Goal: Task Accomplishment & Management: Complete application form

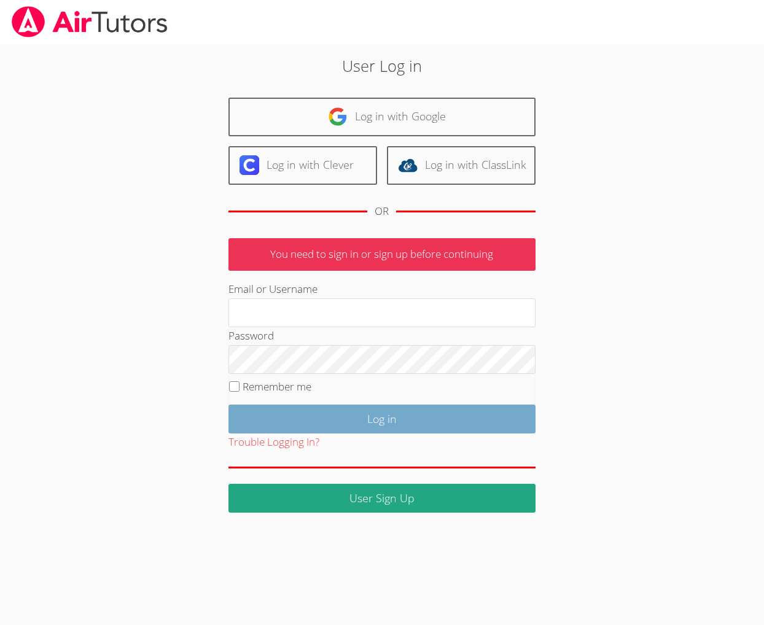
type input "[EMAIL_ADDRESS][DOMAIN_NAME]"
click at [308, 434] on input "Log in" at bounding box center [381, 419] width 307 height 29
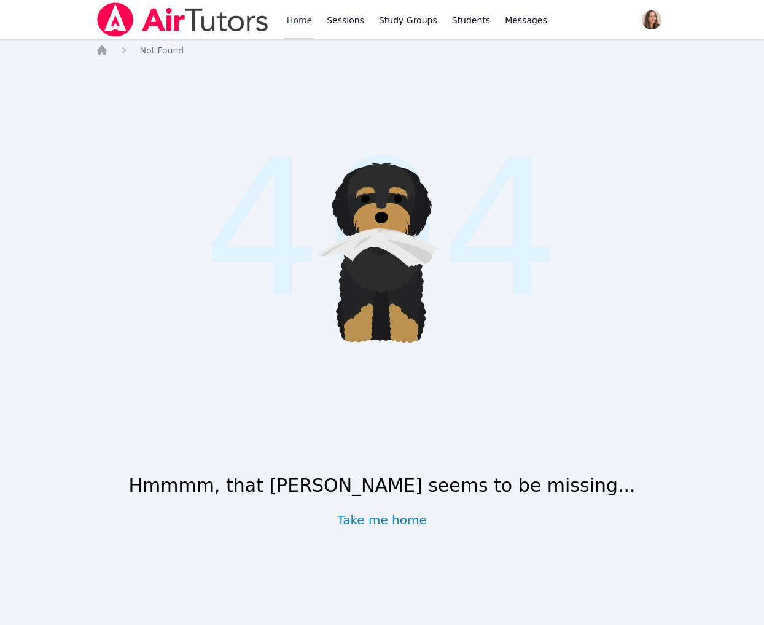
click at [314, 15] on link "Home" at bounding box center [299, 19] width 30 height 39
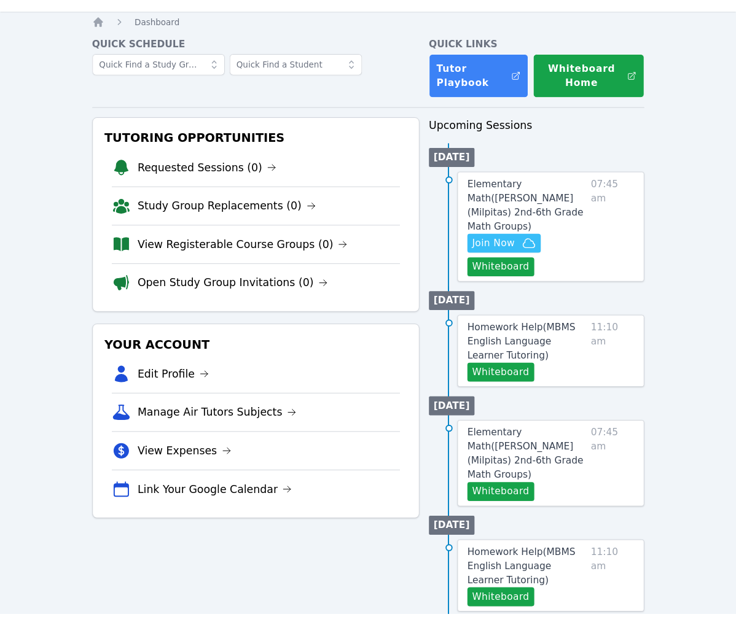
scroll to position [43, 0]
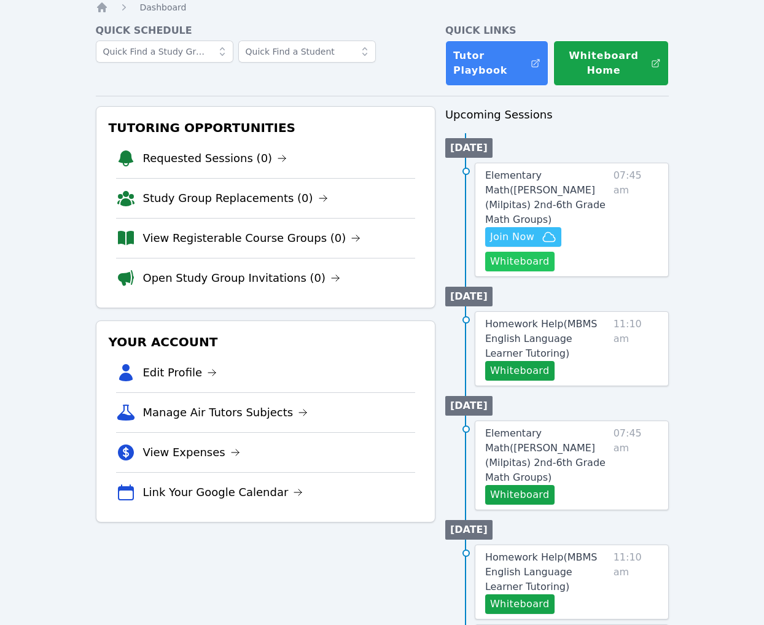
click at [540, 271] on button "Whiteboard" at bounding box center [519, 262] width 69 height 20
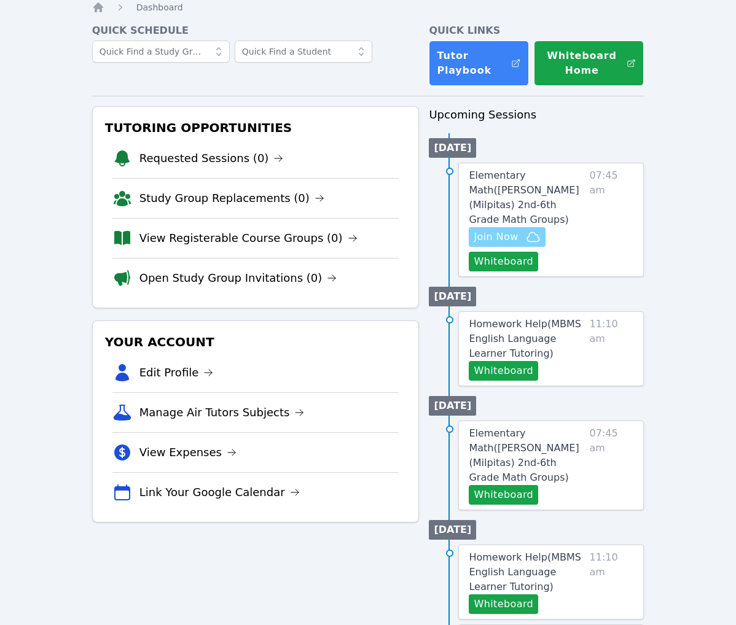
click at [513, 244] on span "Join Now" at bounding box center [495, 237] width 44 height 15
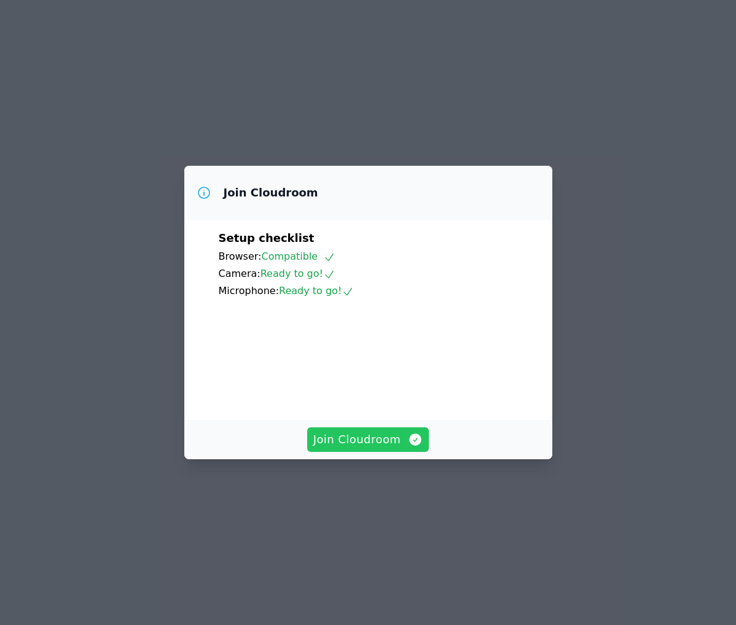
click at [363, 448] on span "Join Cloudroom" at bounding box center [368, 439] width 110 height 17
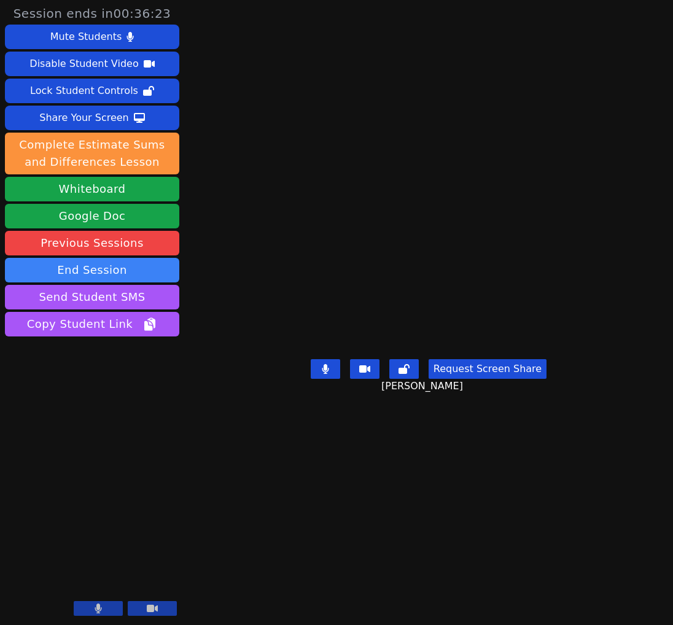
click at [322, 374] on icon at bounding box center [325, 369] width 7 height 10
click at [319, 374] on icon at bounding box center [325, 369] width 12 height 10
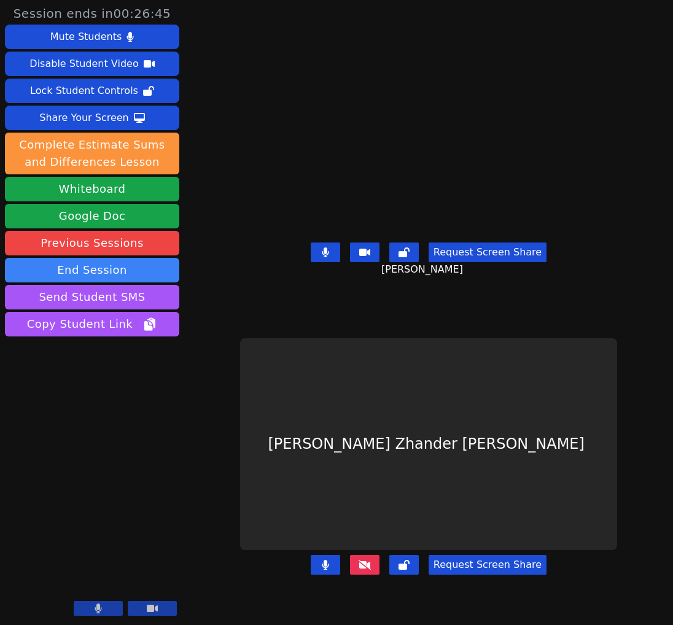
click at [350, 571] on button at bounding box center [364, 565] width 29 height 20
click at [395, 524] on div "Stephen Zhander De Guzman" at bounding box center [428, 444] width 377 height 212
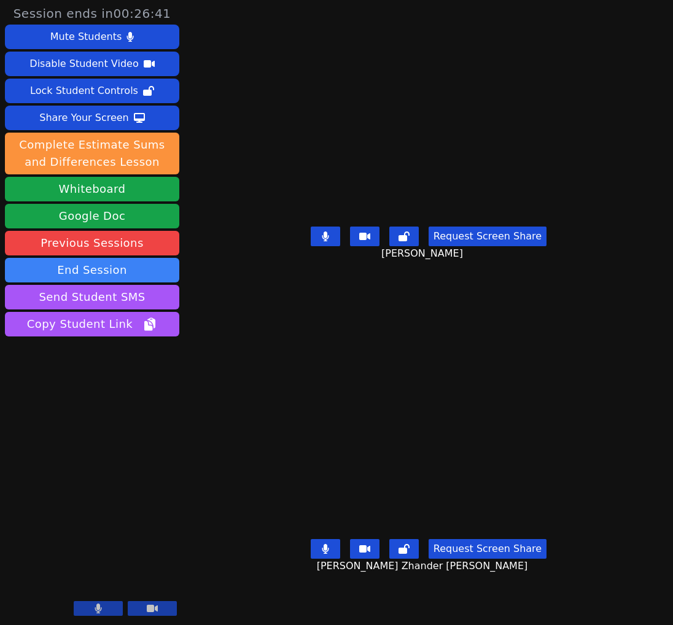
click at [341, 271] on div "Request Screen Share Ella Gunabe" at bounding box center [428, 246] width 321 height 49
click at [311, 246] on button at bounding box center [325, 237] width 29 height 20
click at [319, 554] on icon at bounding box center [325, 549] width 12 height 10
click at [322, 554] on icon at bounding box center [325, 549] width 7 height 10
click at [319, 554] on icon at bounding box center [325, 549] width 12 height 10
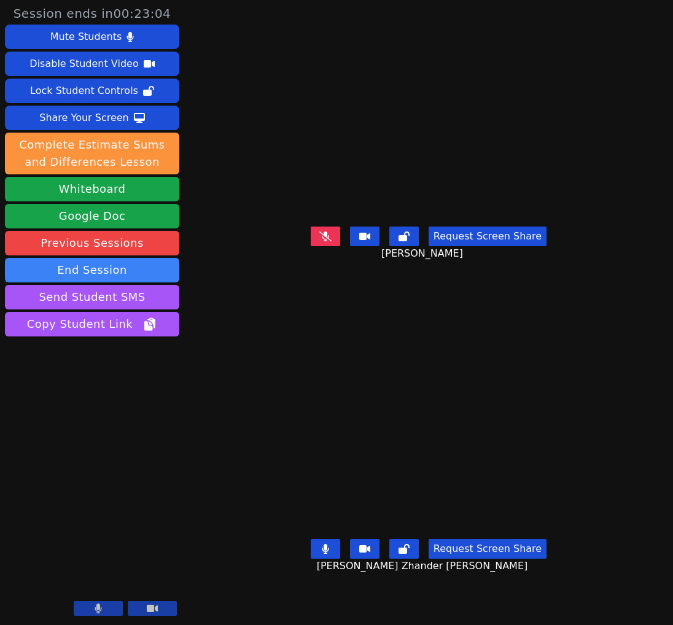
click at [336, 354] on video at bounding box center [428, 444] width 184 height 180
click at [319, 241] on icon at bounding box center [325, 236] width 12 height 10
click at [322, 559] on button at bounding box center [325, 549] width 29 height 20
click at [317, 246] on button at bounding box center [325, 237] width 29 height 20
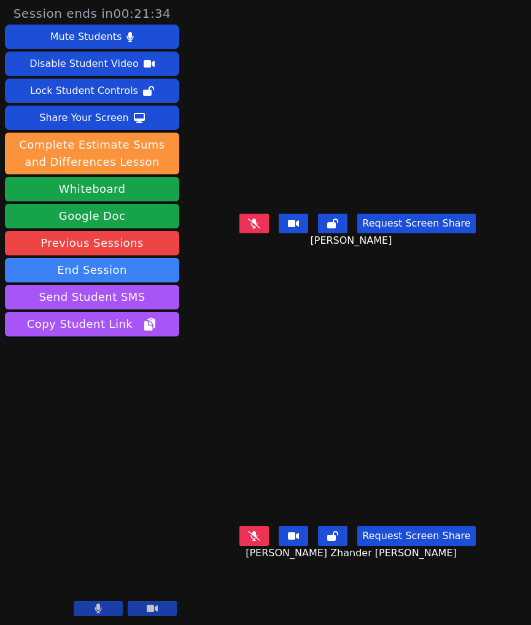
click at [248, 541] on icon at bounding box center [254, 536] width 12 height 10
click at [239, 233] on button at bounding box center [253, 224] width 29 height 20
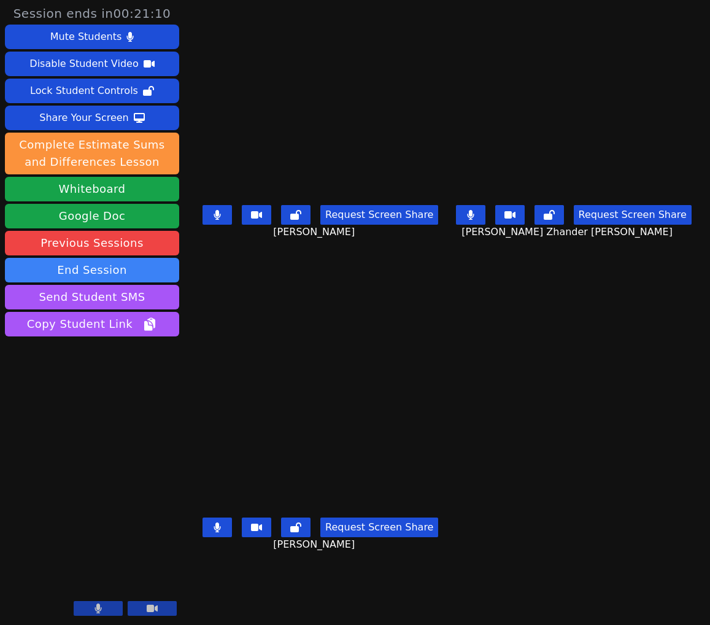
click at [543, 348] on main "Ella Gunabe Request Screen Share Ella Gunabe Stephen Zhander De Guzman Request …" at bounding box center [447, 312] width 497 height 625
click at [463, 379] on main "Ella Gunabe Request Screen Share Ella Gunabe Stephen Zhander De Guzman Request …" at bounding box center [447, 312] width 497 height 625
click at [209, 225] on button at bounding box center [217, 215] width 29 height 20
click at [478, 224] on button at bounding box center [470, 215] width 29 height 20
click at [214, 531] on icon at bounding box center [217, 528] width 7 height 10
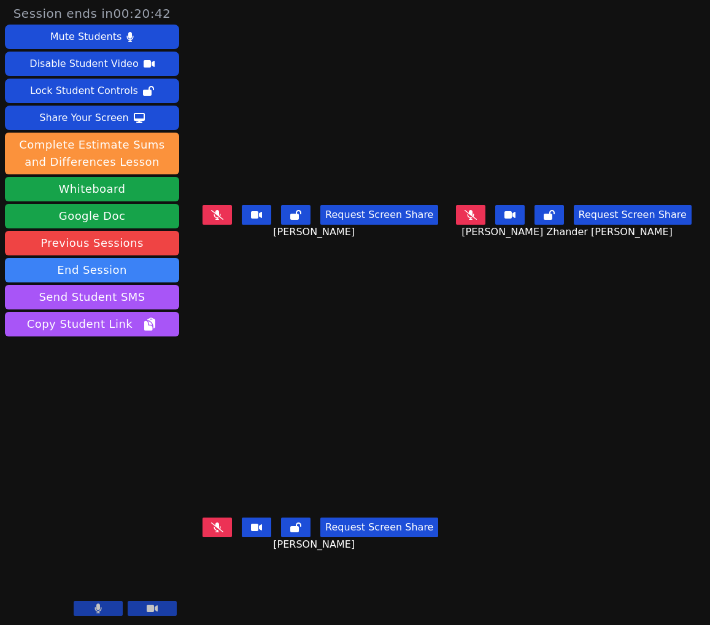
click at [211, 220] on icon at bounding box center [217, 215] width 12 height 10
click at [470, 220] on icon at bounding box center [471, 215] width 12 height 10
click at [209, 224] on button at bounding box center [217, 215] width 29 height 20
click at [476, 313] on main "Ella Gunabe Request Screen Share Ella Gunabe Stephen Zhander De Guzman Request …" at bounding box center [447, 312] width 497 height 625
click at [468, 225] on button at bounding box center [470, 215] width 29 height 20
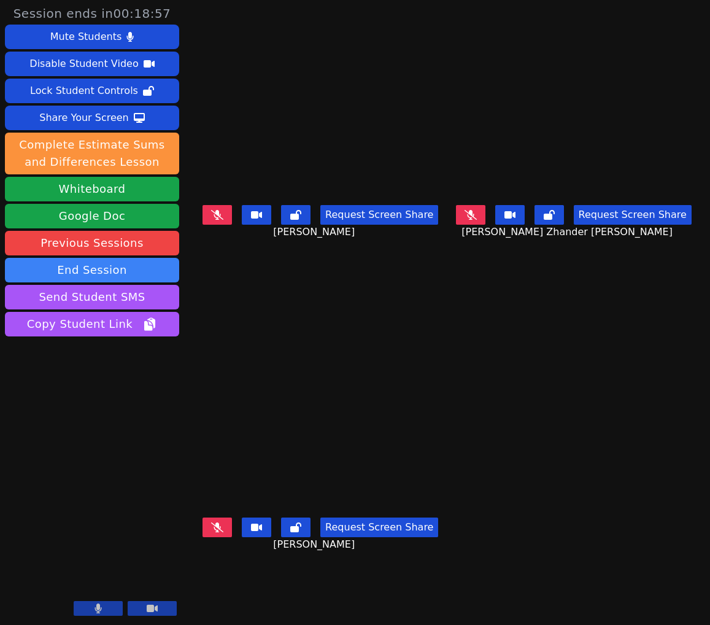
click at [203, 537] on button at bounding box center [217, 528] width 29 height 20
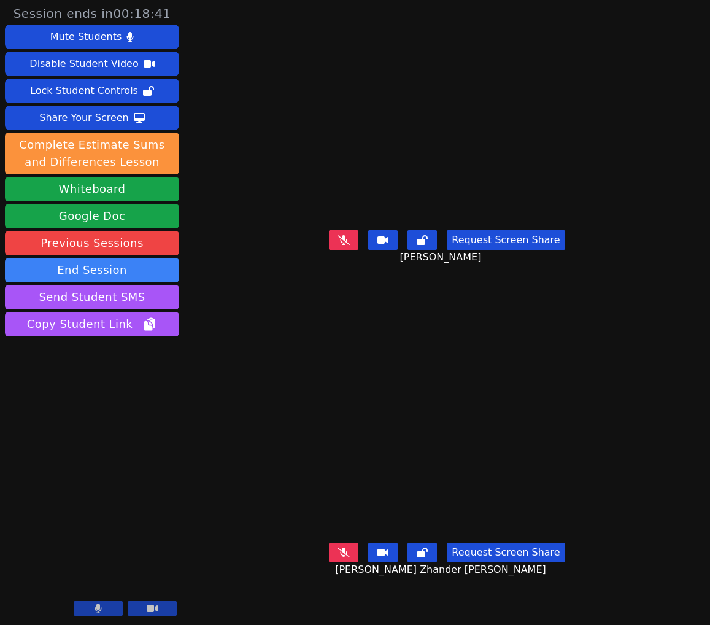
click at [338, 245] on icon at bounding box center [344, 240] width 12 height 10
click at [356, 387] on video at bounding box center [447, 444] width 184 height 187
click at [336, 562] on button at bounding box center [343, 553] width 29 height 20
click at [333, 250] on button at bounding box center [343, 240] width 29 height 20
click at [355, 438] on video at bounding box center [447, 444] width 184 height 187
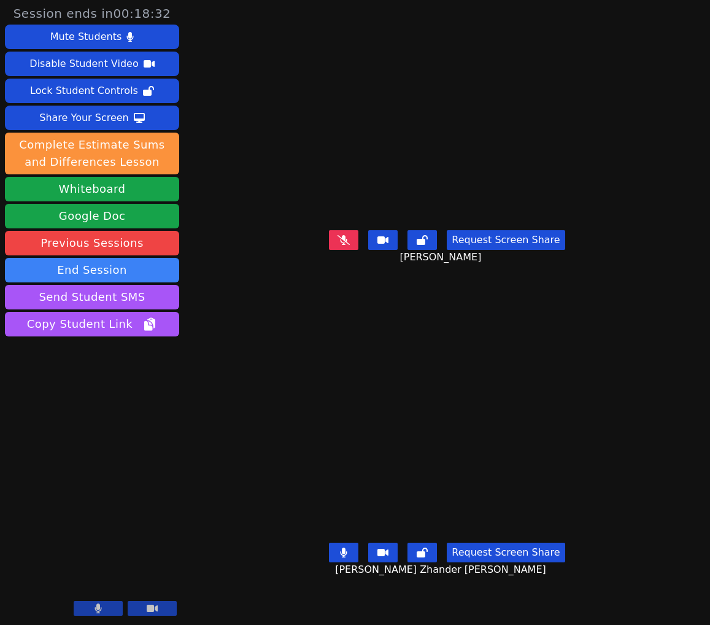
click at [465, 443] on video at bounding box center [447, 444] width 184 height 187
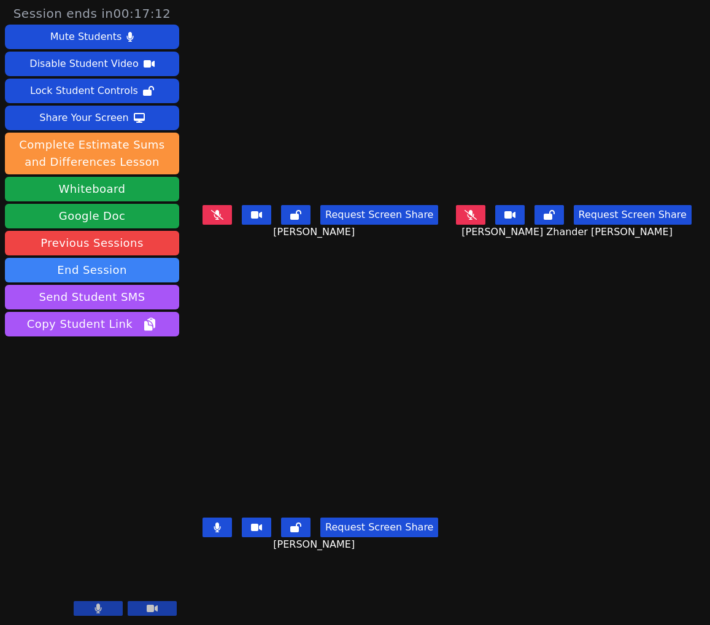
click at [204, 526] on button at bounding box center [217, 528] width 29 height 20
click at [561, 373] on main "Ella Gunabe Request Screen Share Ella Gunabe Stephen Zhander De Guzman Request …" at bounding box center [447, 312] width 497 height 625
click at [523, 452] on main "Ella Gunabe Request Screen Share Ella Gunabe Stephen Zhander De Guzman Request …" at bounding box center [447, 312] width 497 height 625
click at [211, 532] on icon at bounding box center [217, 528] width 12 height 10
click at [480, 225] on button at bounding box center [470, 215] width 29 height 20
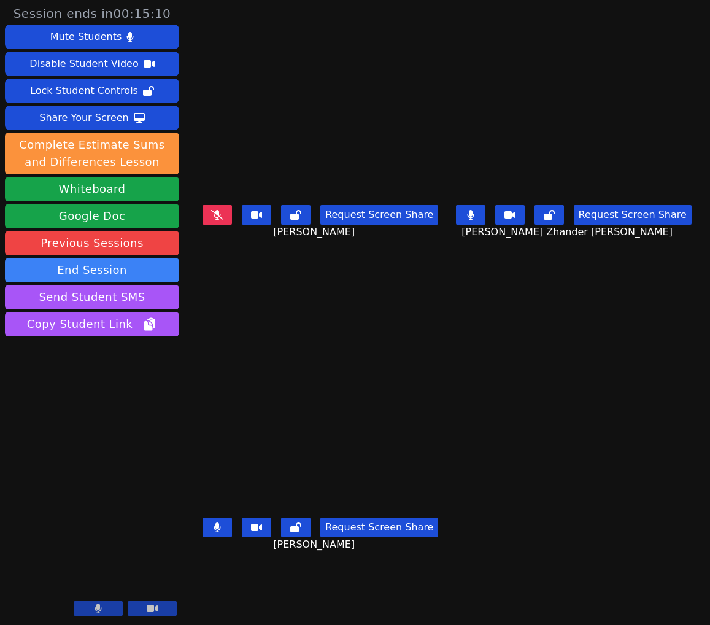
click at [483, 225] on button at bounding box center [470, 215] width 29 height 20
click at [211, 536] on button at bounding box center [217, 528] width 29 height 20
click at [465, 220] on icon at bounding box center [471, 215] width 12 height 10
click at [211, 532] on icon at bounding box center [217, 528] width 12 height 10
click at [478, 225] on button at bounding box center [470, 215] width 29 height 20
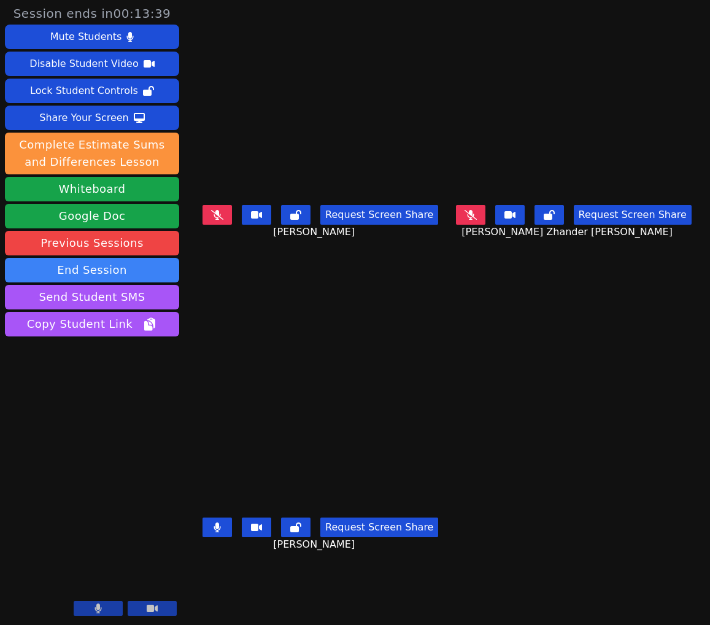
click at [214, 532] on icon at bounding box center [217, 528] width 7 height 10
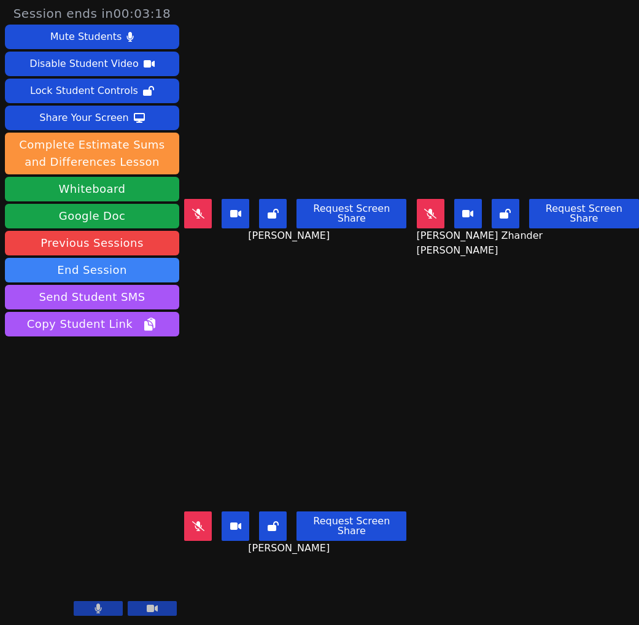
click at [203, 524] on icon at bounding box center [198, 526] width 12 height 10
click at [204, 517] on button at bounding box center [198, 525] width 28 height 29
click at [204, 521] on icon at bounding box center [198, 526] width 12 height 10
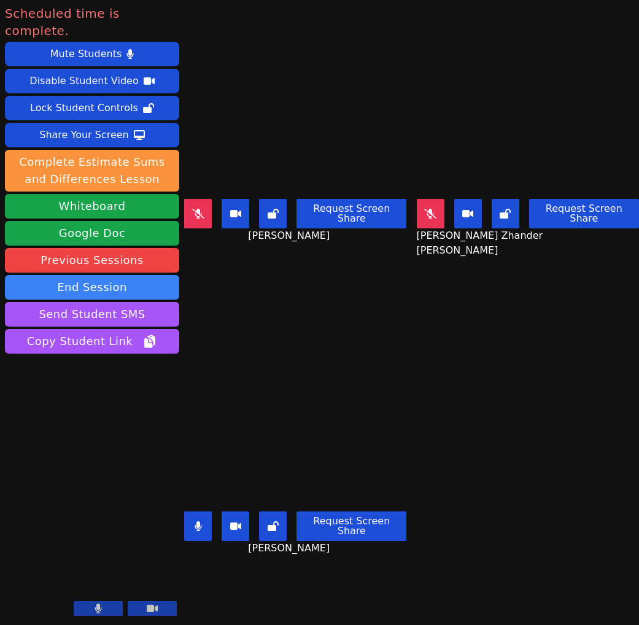
click at [205, 533] on button at bounding box center [198, 525] width 28 height 29
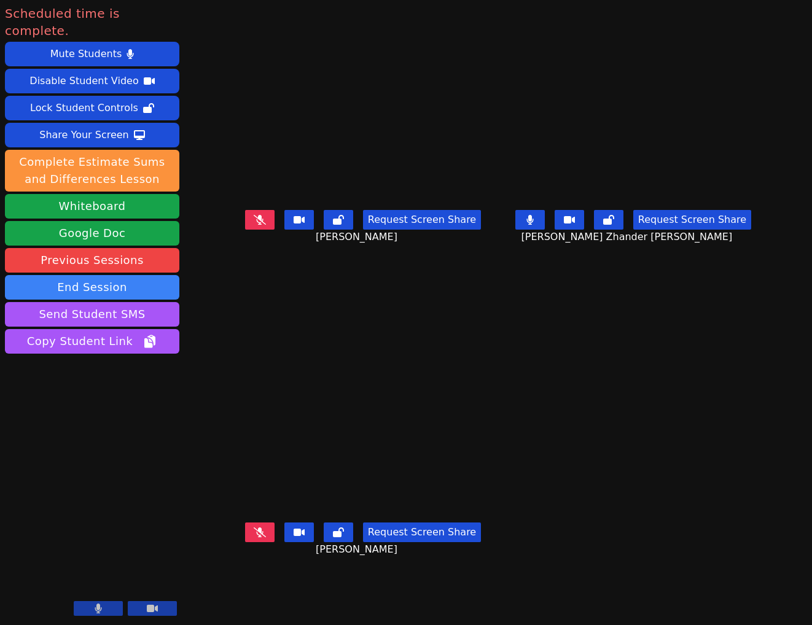
click at [245, 542] on button at bounding box center [259, 533] width 29 height 20
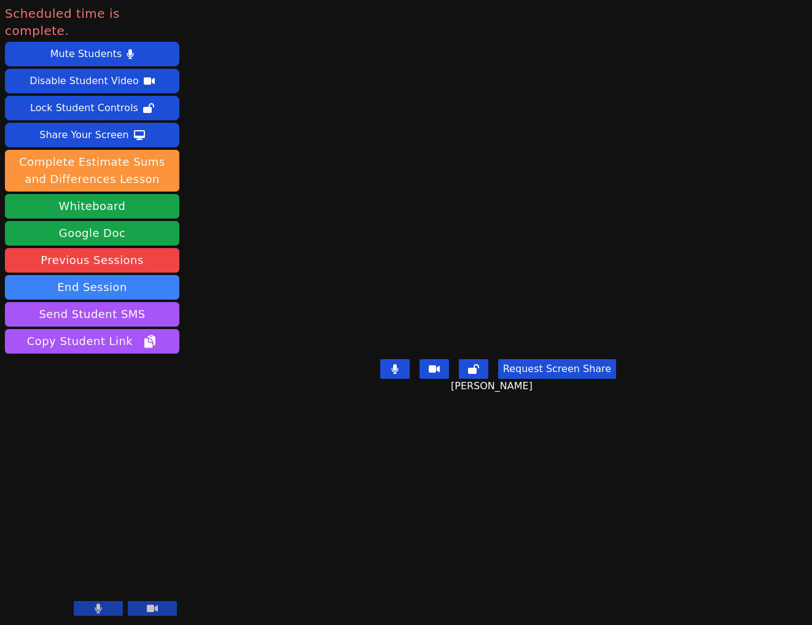
click at [566, 301] on video at bounding box center [498, 288] width 184 height 133
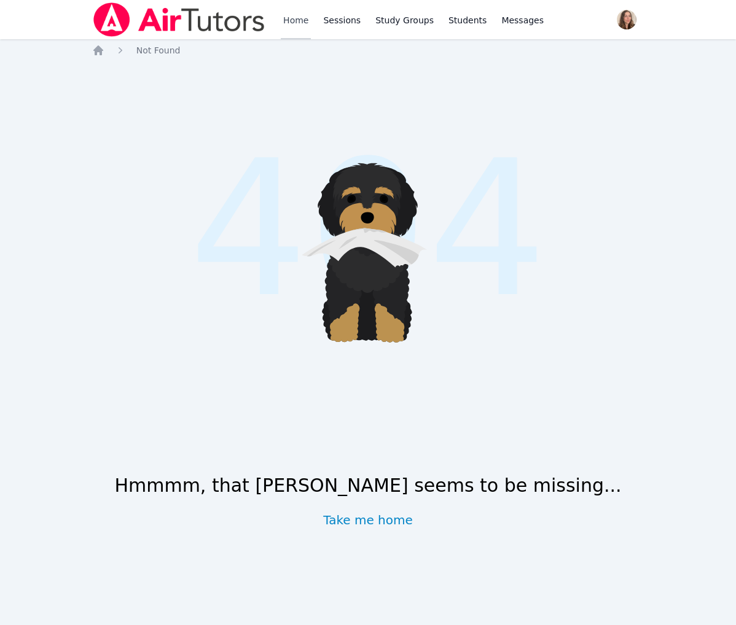
click at [311, 8] on link "Home" at bounding box center [296, 19] width 30 height 39
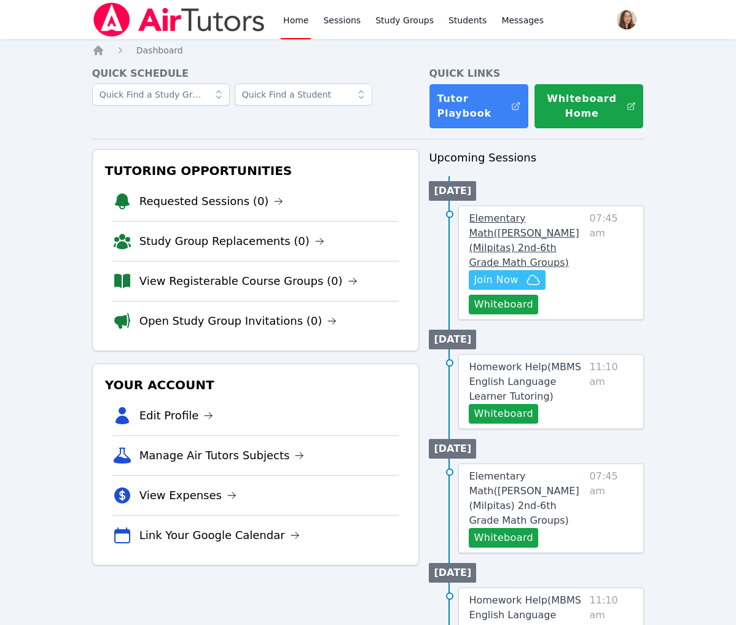
click at [577, 270] on link "Elementary Math ( Weller (Milpitas) 2nd-6th Grade Math Groups )" at bounding box center [526, 240] width 115 height 59
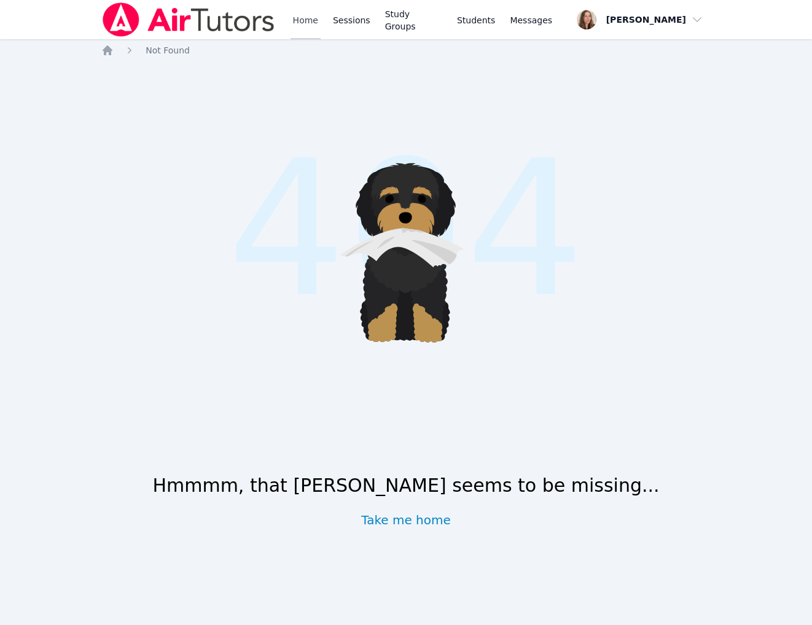
click at [321, 23] on link "Home" at bounding box center [305, 19] width 30 height 39
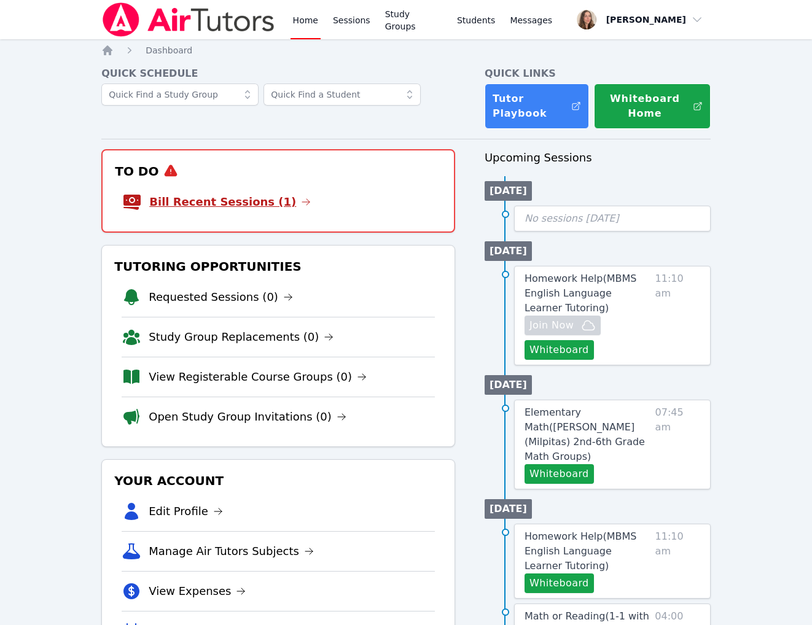
click at [263, 211] on link "Bill Recent Sessions (1)" at bounding box center [229, 201] width 161 height 17
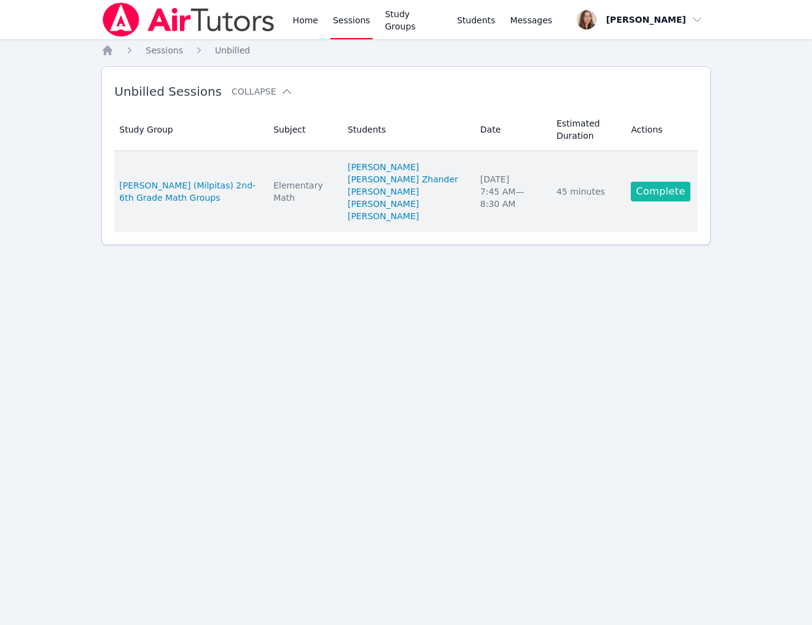
click at [663, 201] on link "Complete" at bounding box center [660, 192] width 59 height 20
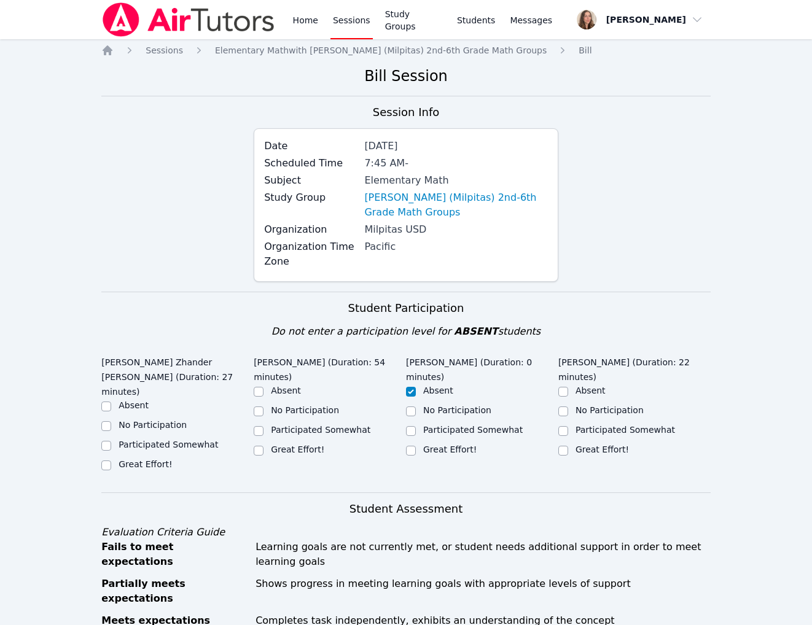
click at [282, 269] on label "Organization Time Zone" at bounding box center [310, 253] width 93 height 29
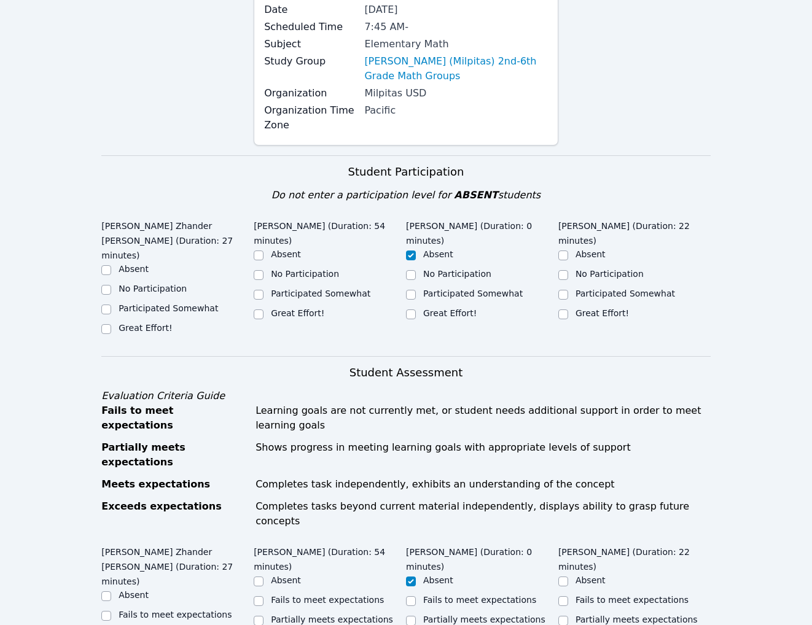
scroll to position [157, 0]
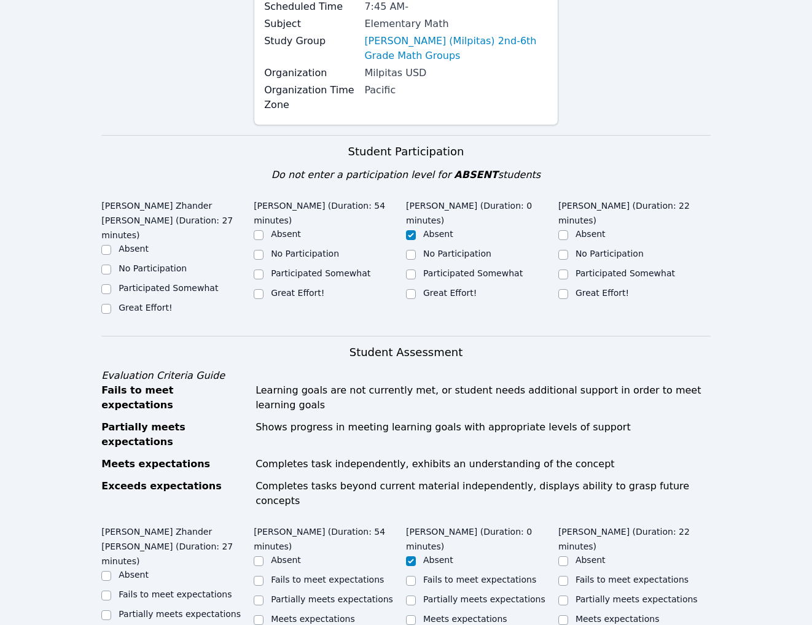
click at [586, 298] on label "Great Effort!" at bounding box center [601, 293] width 53 height 10
click at [568, 299] on input "Great Effort!" at bounding box center [563, 294] width 10 height 10
checkbox input "true"
click at [298, 298] on label "Great Effort!" at bounding box center [297, 293] width 53 height 10
click at [263, 299] on input "Great Effort!" at bounding box center [259, 294] width 10 height 10
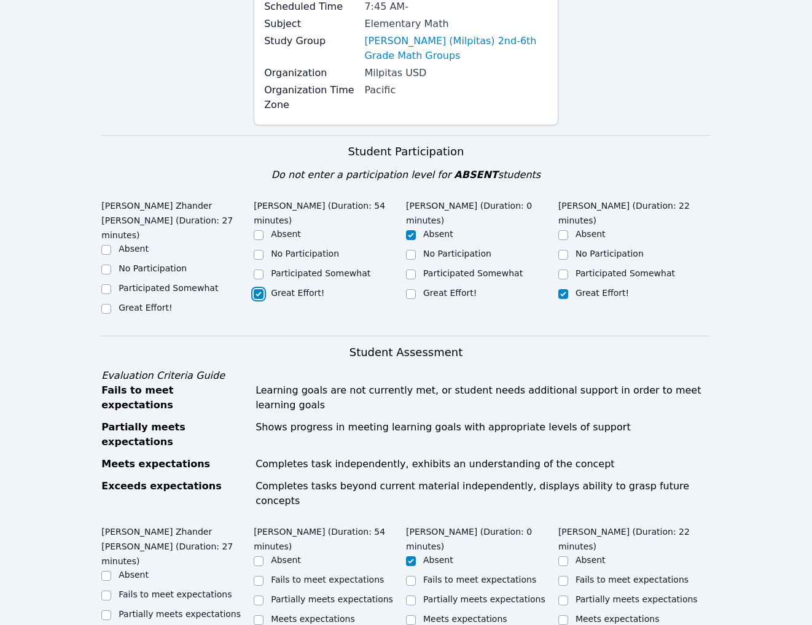
checkbox input "true"
click at [172, 314] on div "Great Effort!" at bounding box center [145, 307] width 53 height 12
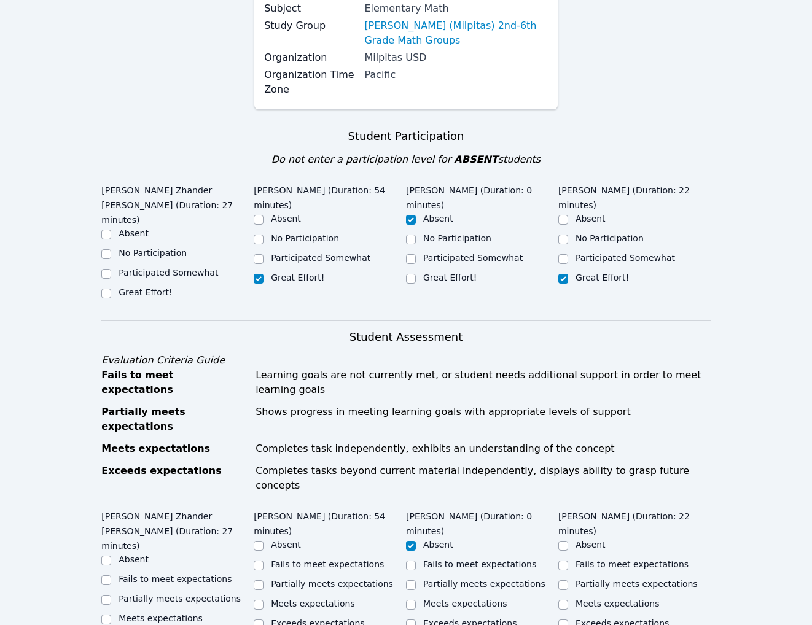
scroll to position [173, 0]
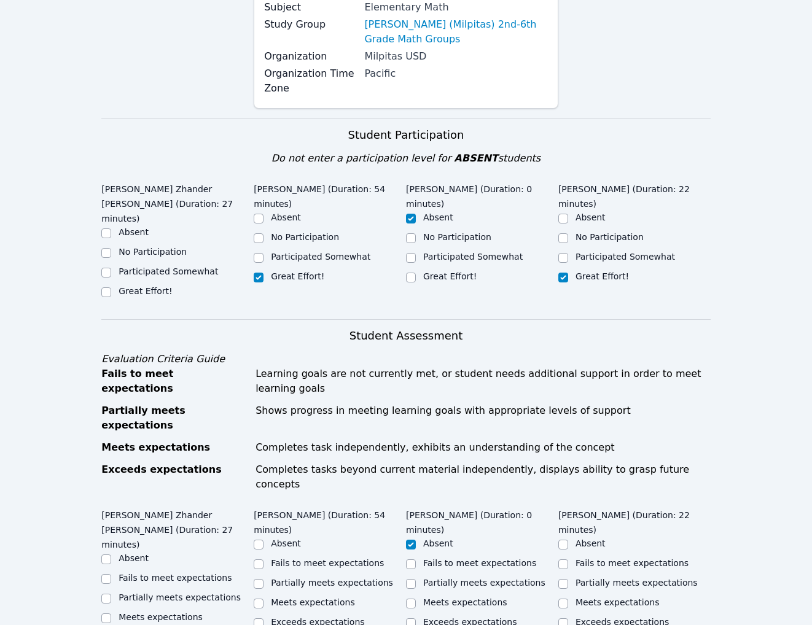
click at [152, 300] on div "Great Effort!" at bounding box center [177, 292] width 152 height 15
click at [140, 296] on label "Great Effort!" at bounding box center [145, 291] width 53 height 10
click at [111, 297] on input "Great Effort!" at bounding box center [106, 292] width 10 height 10
checkbox input "true"
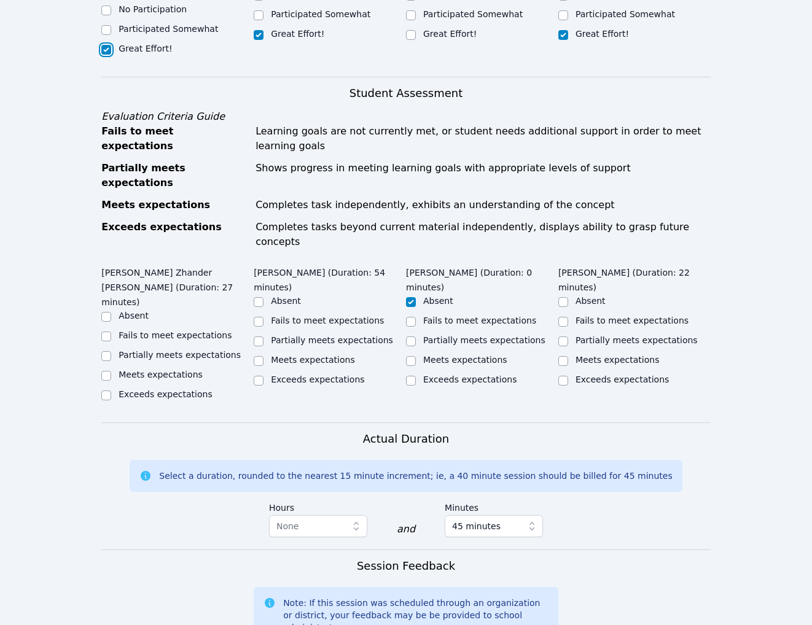
scroll to position [502, 0]
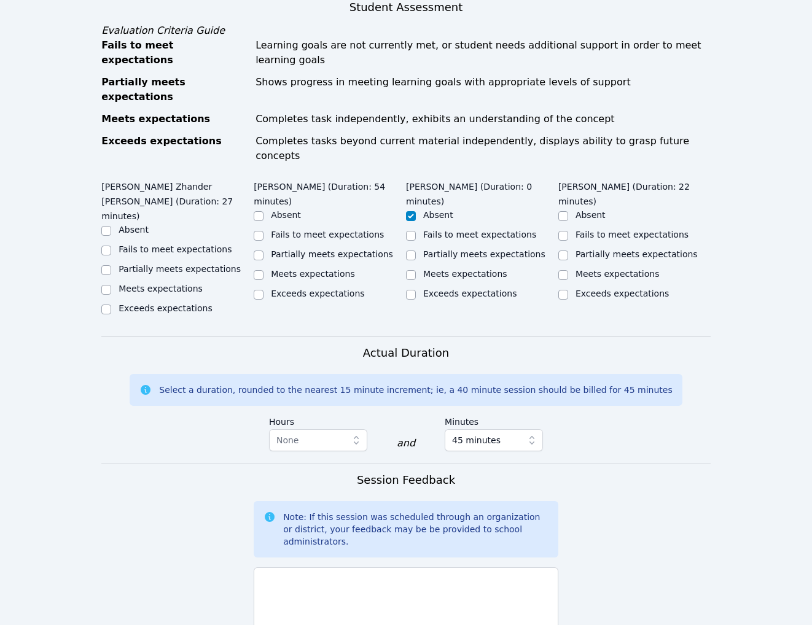
click at [144, 294] on label "Meets expectations" at bounding box center [161, 289] width 84 height 10
click at [111, 295] on input "Meets expectations" at bounding box center [106, 290] width 10 height 10
checkbox input "true"
click at [258, 163] on div "Completes tasks beyond current material independently, displays ability to gras…" at bounding box center [482, 148] width 455 height 29
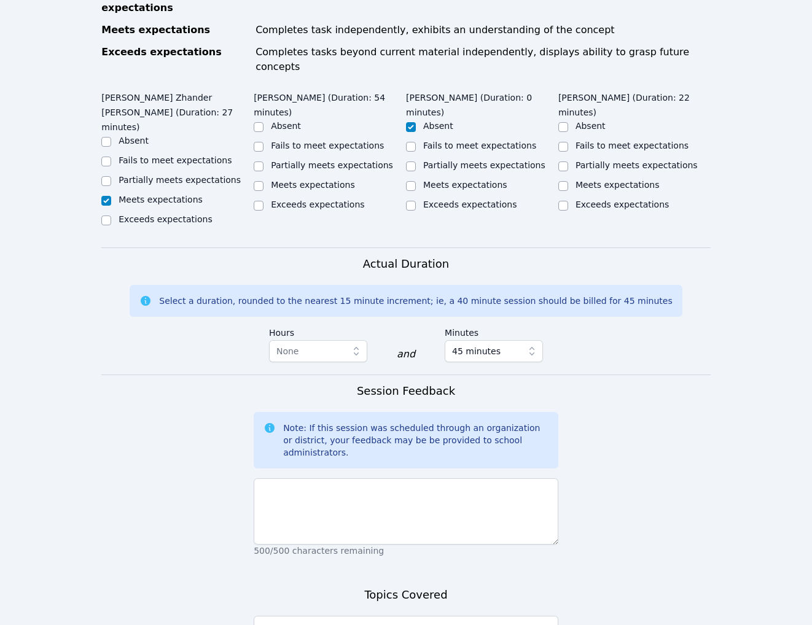
scroll to position [592, 0]
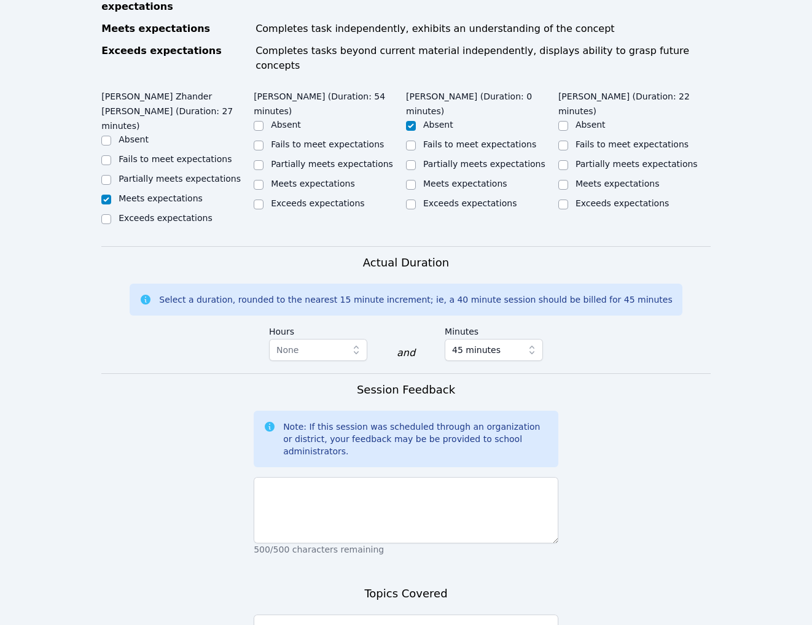
click at [290, 189] on label "Meets expectations" at bounding box center [313, 184] width 84 height 10
click at [263, 190] on input "Meets expectations" at bounding box center [259, 185] width 10 height 10
checkbox input "true"
click at [639, 189] on label "Meets expectations" at bounding box center [617, 184] width 84 height 10
click at [568, 190] on input "Meets expectations" at bounding box center [563, 185] width 10 height 10
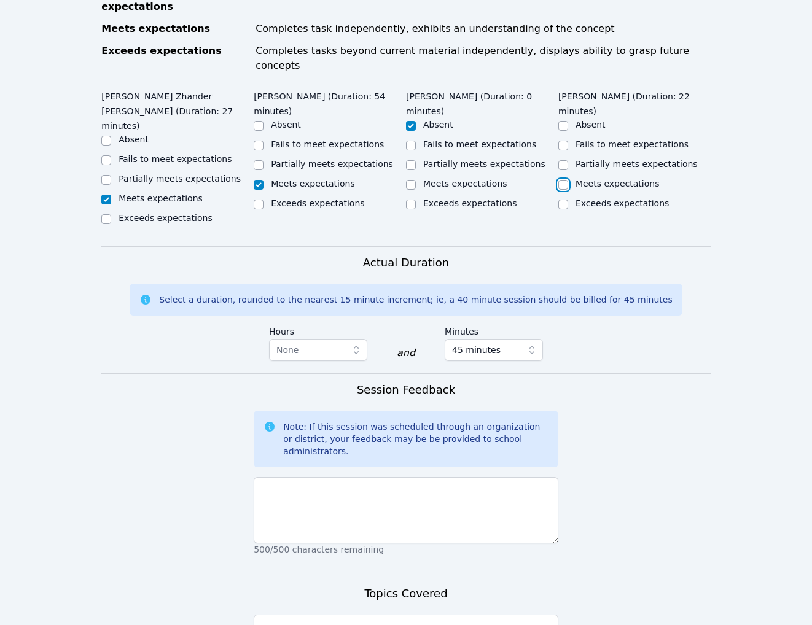
checkbox input "true"
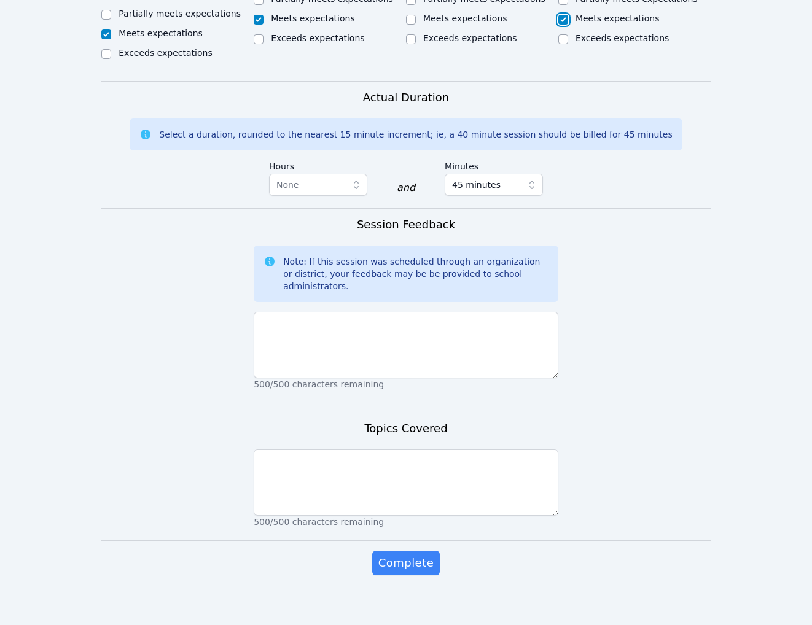
scroll to position [762, 0]
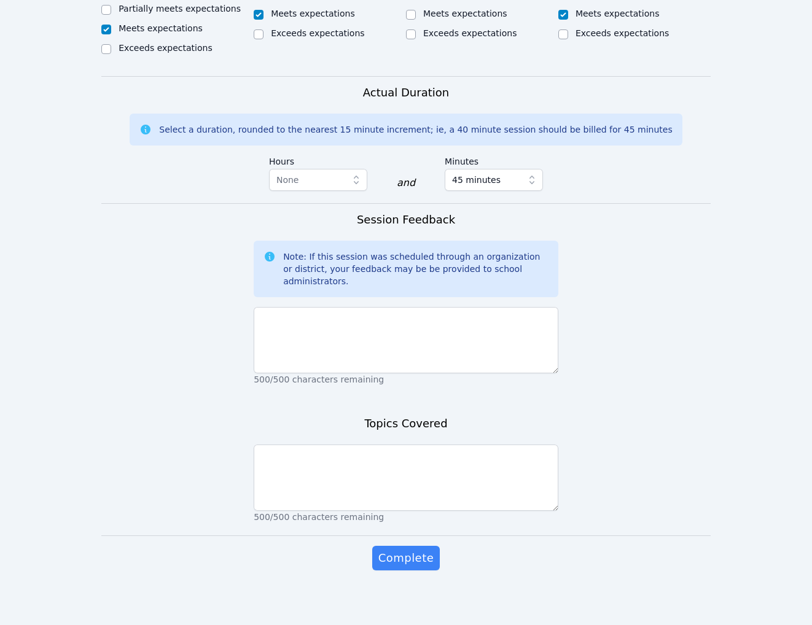
checkbox input "true"
checkbox input "false"
click at [150, 15] on div "Partially meets expectations" at bounding box center [180, 8] width 122 height 12
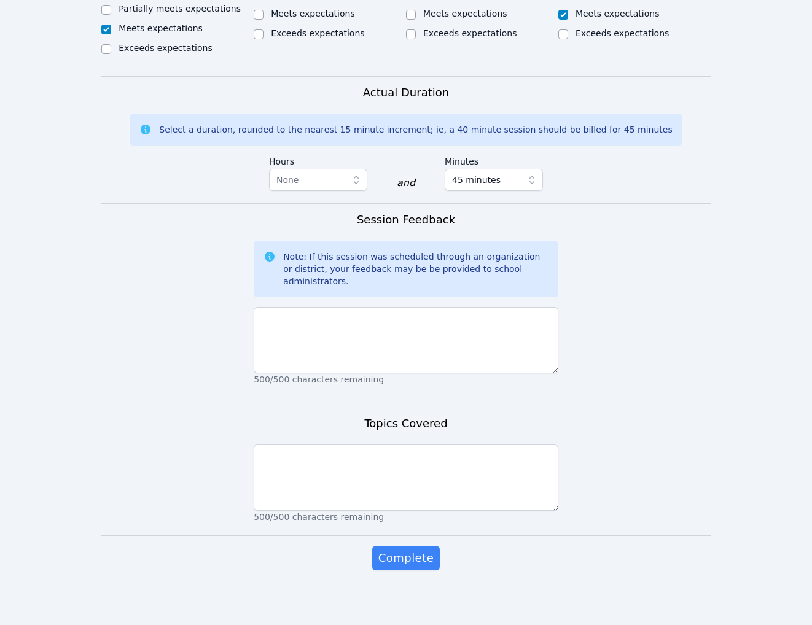
click at [144, 14] on label "Partially meets expectations" at bounding box center [180, 9] width 122 height 10
click at [111, 15] on input "Partially meets expectations" at bounding box center [106, 10] width 10 height 10
checkbox input "true"
checkbox input "false"
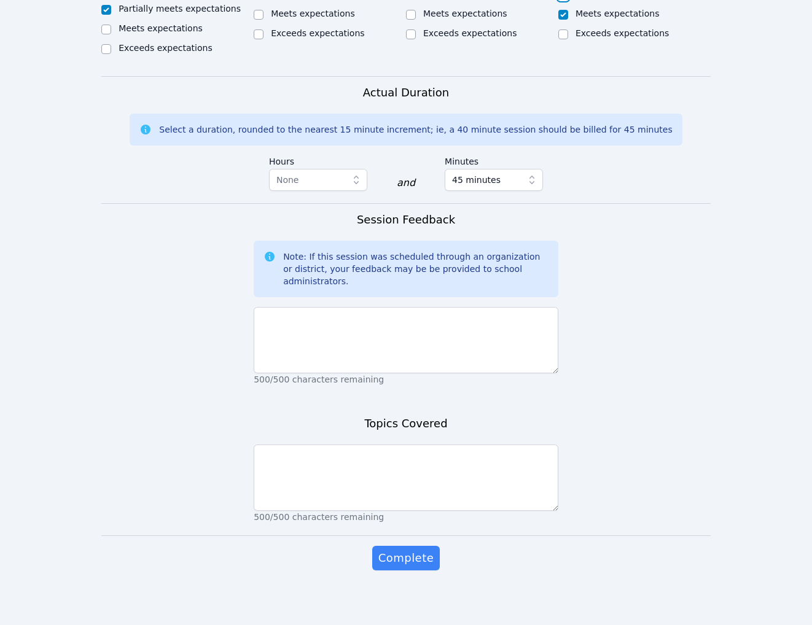
checkbox input "true"
checkbox input "false"
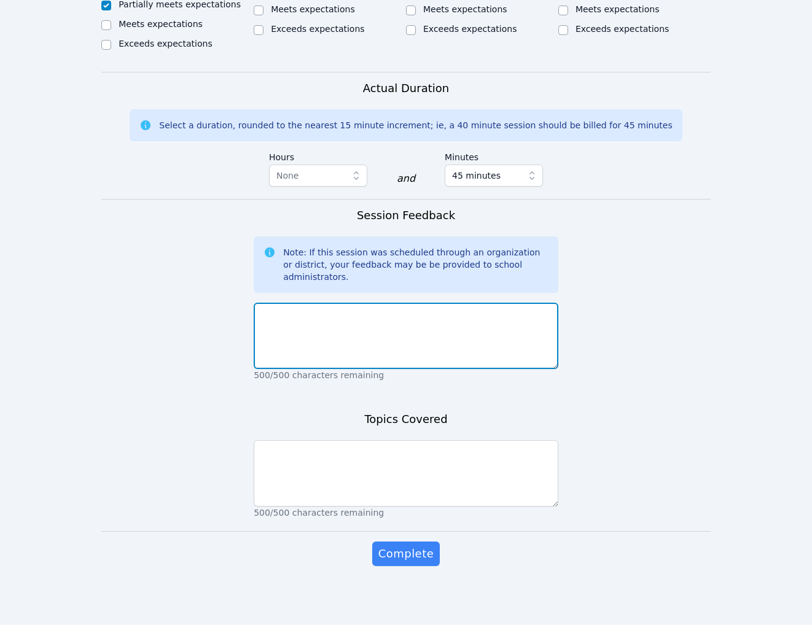
click at [413, 369] on textarea at bounding box center [406, 336] width 305 height 66
type textarea "W"
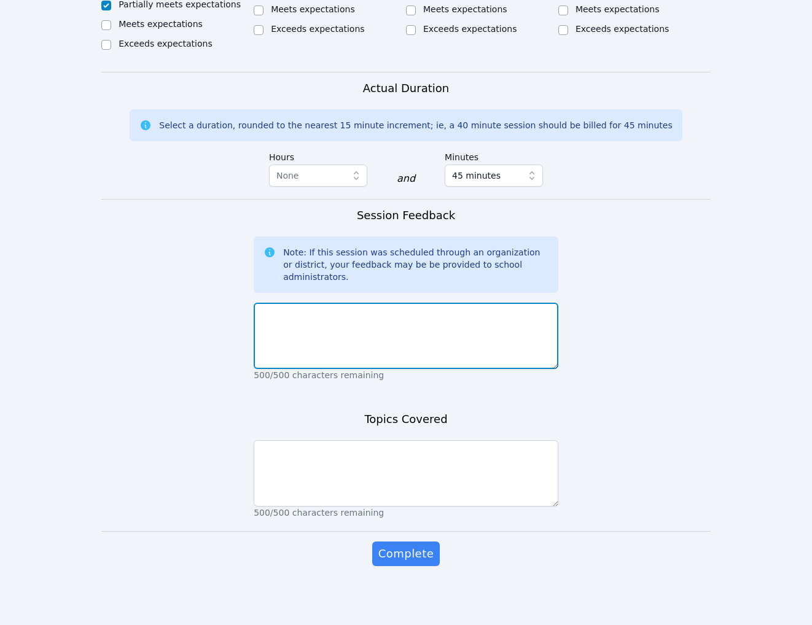
type textarea "W"
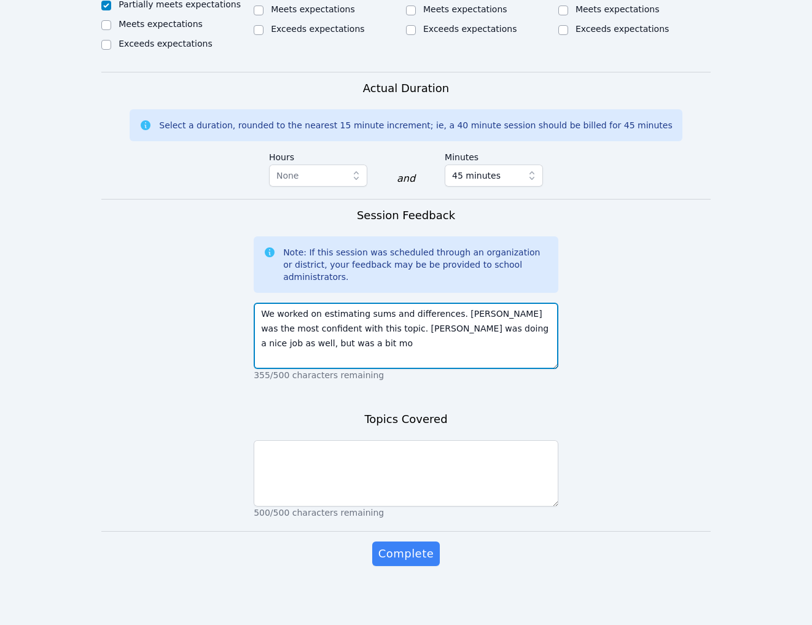
click at [509, 369] on textarea "We worked on estimating sums and differences. Ella was the most confident with …" at bounding box center [406, 336] width 305 height 66
click at [319, 369] on textarea "We worked on estimating sums and differences. Ella and Stephen was the most con…" at bounding box center [406, 336] width 305 height 66
drag, startPoint x: 503, startPoint y: 564, endPoint x: 497, endPoint y: 547, distance: 18.1
click at [497, 369] on textarea "We worked on estimating sums and differences. Ella and Stephen were the most co…" at bounding box center [406, 336] width 305 height 66
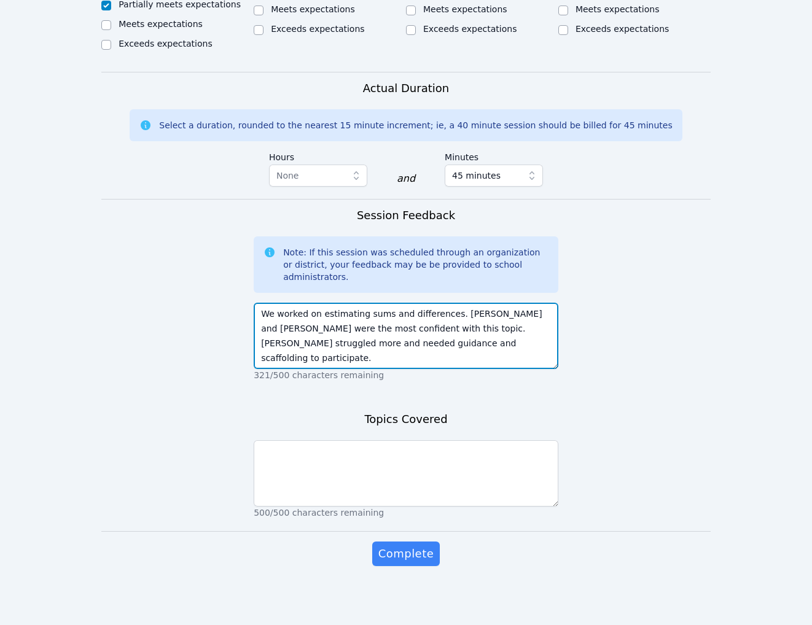
scroll to position [946, 0]
type textarea "We worked on estimating sums and differences. Ella and Stephen were the most co…"
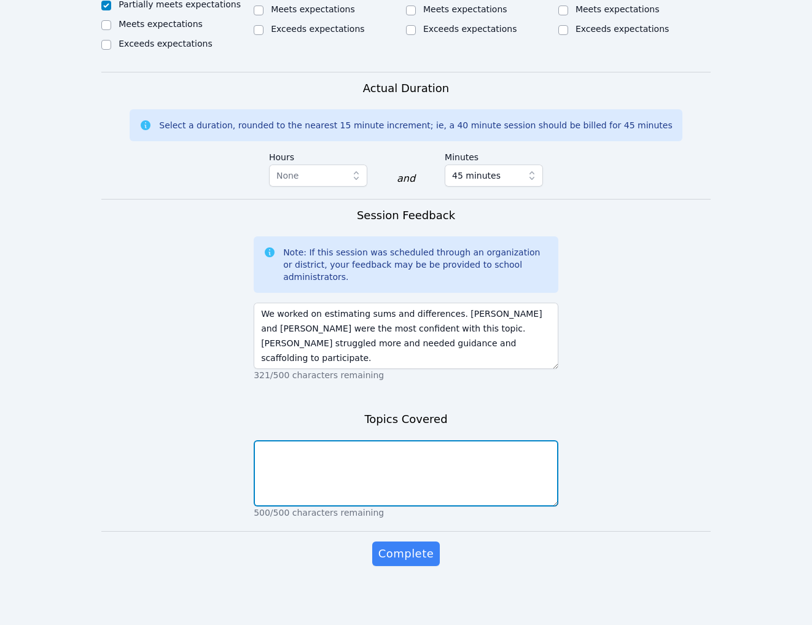
click at [370, 507] on textarea at bounding box center [406, 473] width 305 height 66
type textarea "estimating sums and differences"
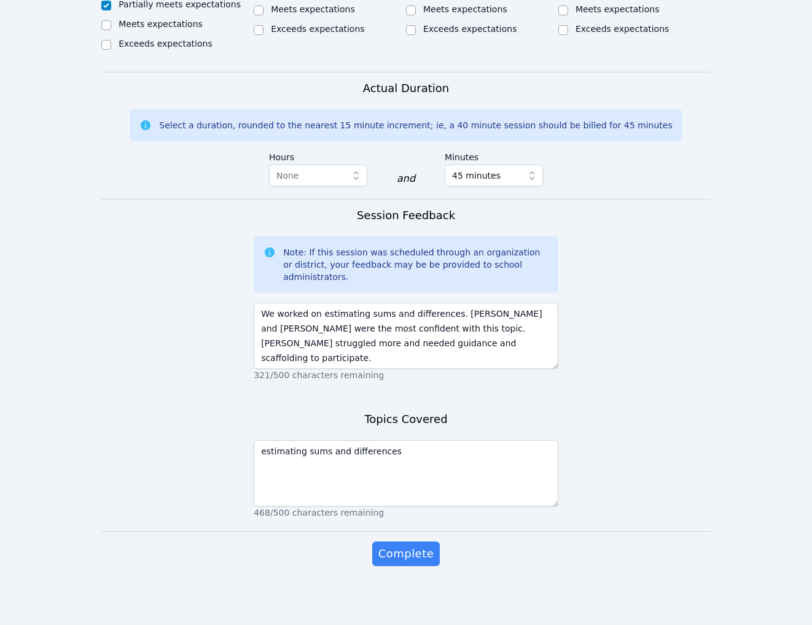
click at [515, 569] on div "Complete" at bounding box center [406, 566] width 305 height 49
click at [643, 442] on form "Student Participation Do not enter a participation level for ABSENT students St…" at bounding box center [405, 57] width 609 height 1065
click at [615, 450] on form "Student Participation Do not enter a participation level for ABSENT students St…" at bounding box center [405, 57] width 609 height 1065
click at [604, 415] on form "Student Participation Do not enter a participation level for ABSENT students St…" at bounding box center [405, 57] width 609 height 1065
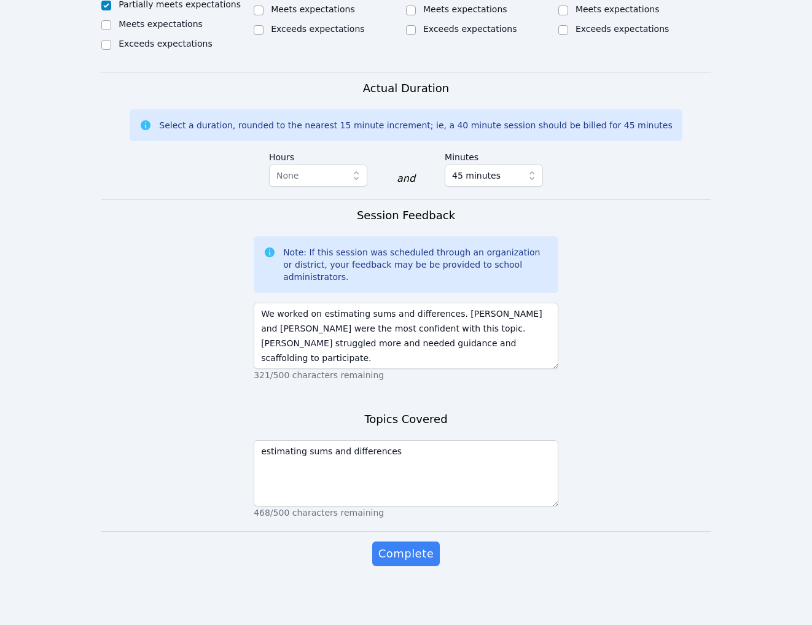
click at [591, 400] on form "Student Participation Do not enter a participation level for ABSENT students St…" at bounding box center [405, 57] width 609 height 1065
click at [421, 549] on button "Complete" at bounding box center [406, 554] width 68 height 25
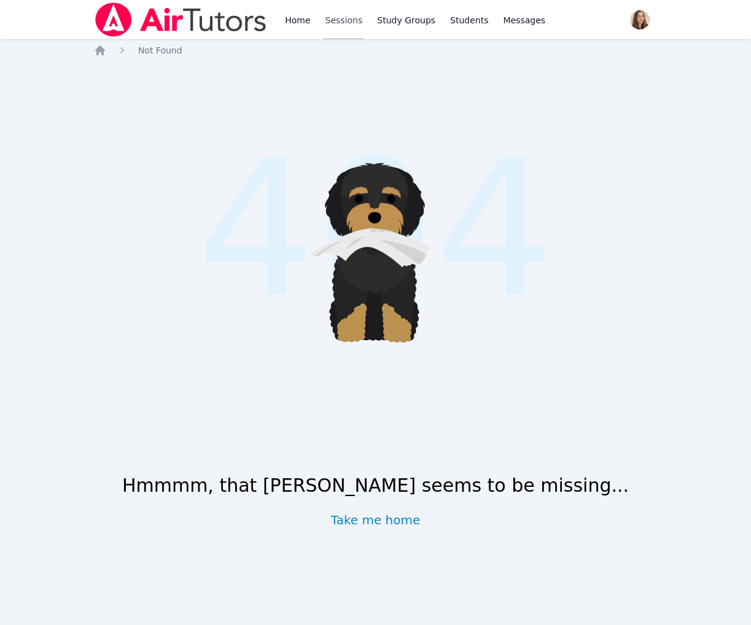
click at [365, 28] on link "Sessions" at bounding box center [344, 19] width 42 height 39
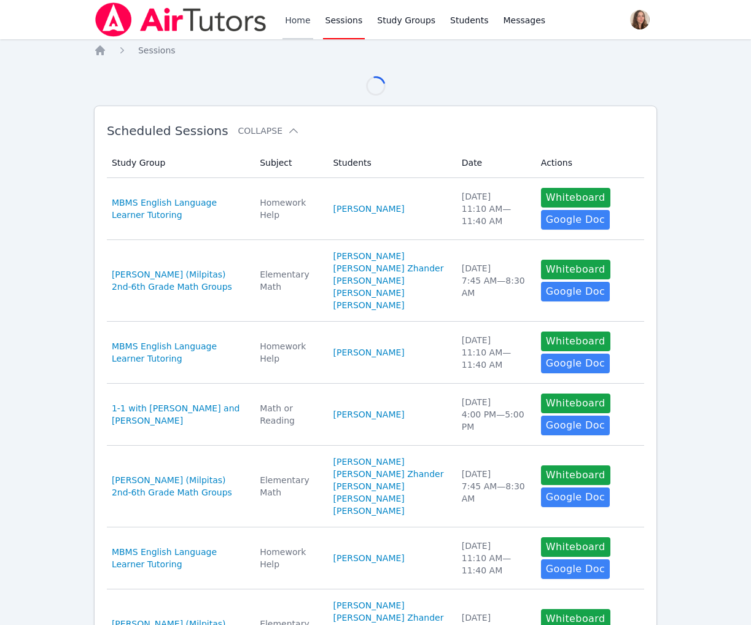
click at [313, 27] on link "Home" at bounding box center [297, 19] width 30 height 39
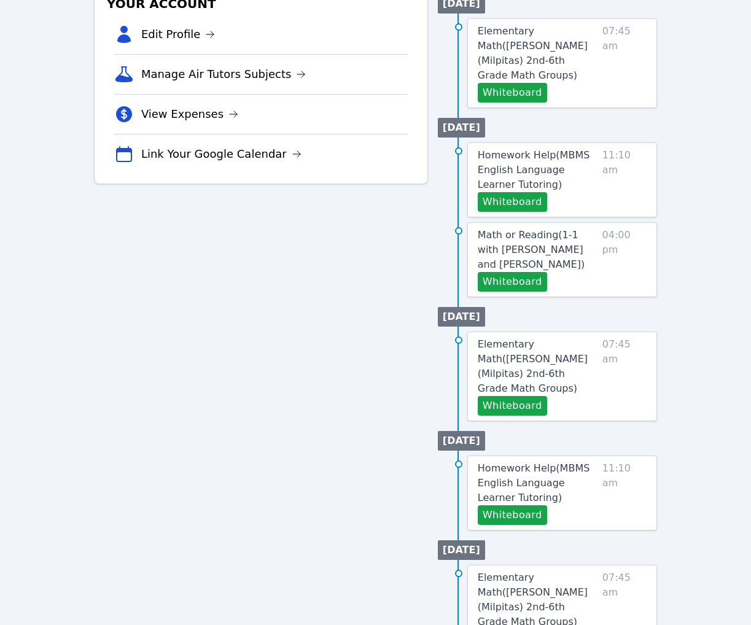
scroll to position [387, 0]
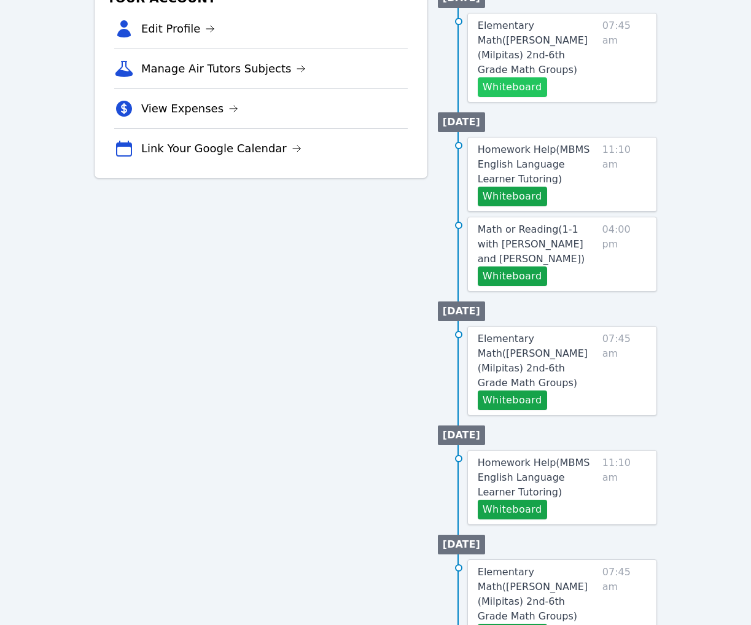
click at [501, 97] on button "Whiteboard" at bounding box center [512, 87] width 69 height 20
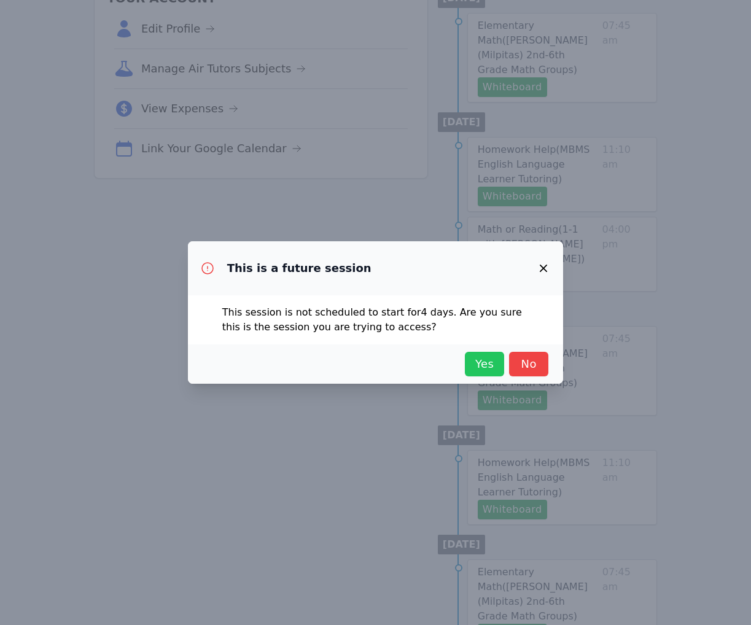
click at [471, 370] on span "Yes" at bounding box center [484, 364] width 27 height 17
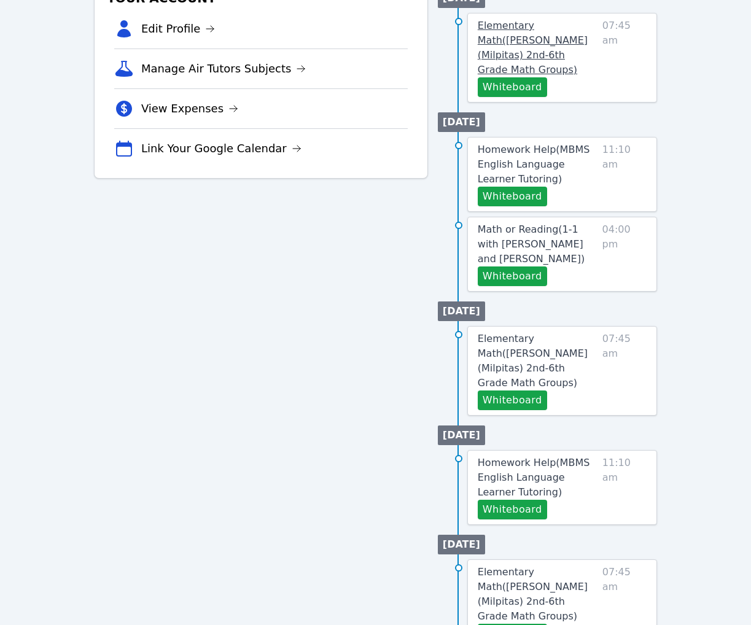
click at [550, 76] on span "Elementary Math ( Weller (Milpitas) 2nd-6th Grade Math Groups )" at bounding box center [533, 48] width 110 height 56
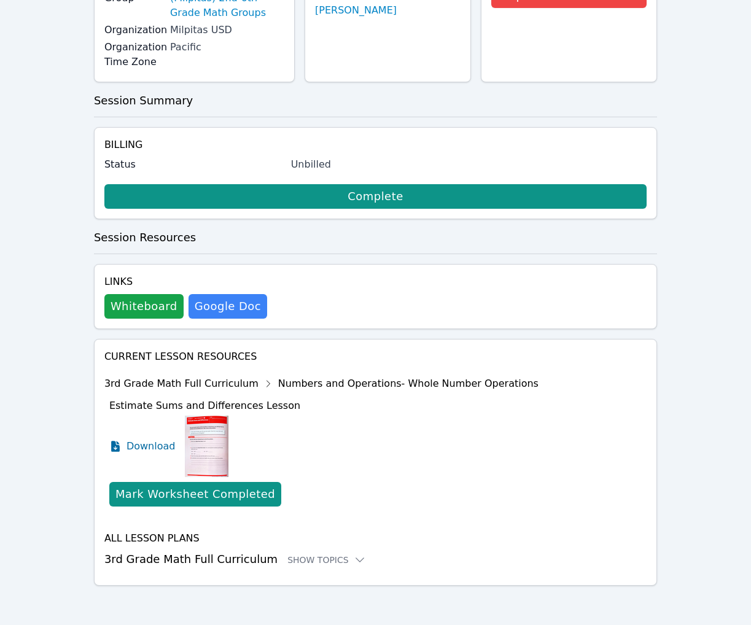
scroll to position [410, 0]
click at [173, 486] on div "Mark Worksheet Completed" at bounding box center [195, 494] width 160 height 17
click at [178, 439] on span "Download" at bounding box center [153, 446] width 55 height 15
click at [349, 554] on div "Show Topics" at bounding box center [326, 560] width 79 height 12
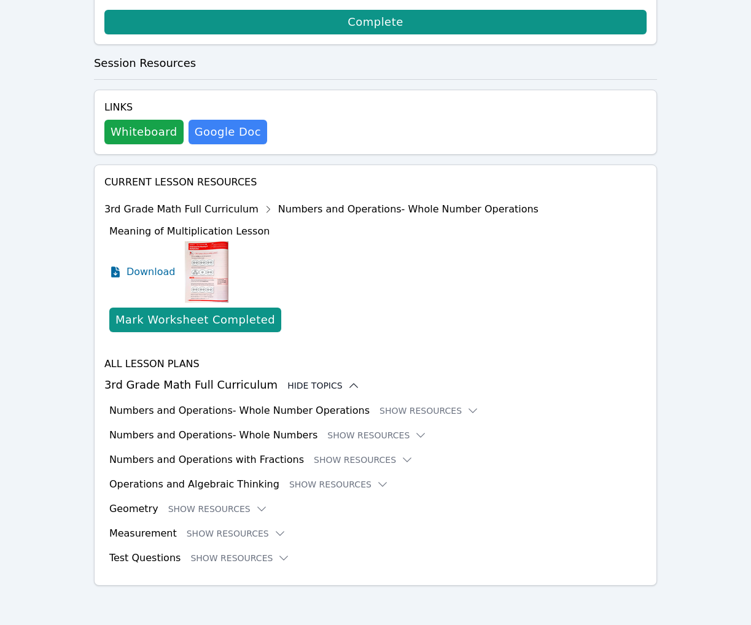
scroll to position [628, 0]
click at [282, 552] on button "Show Resources" at bounding box center [239, 558] width 99 height 12
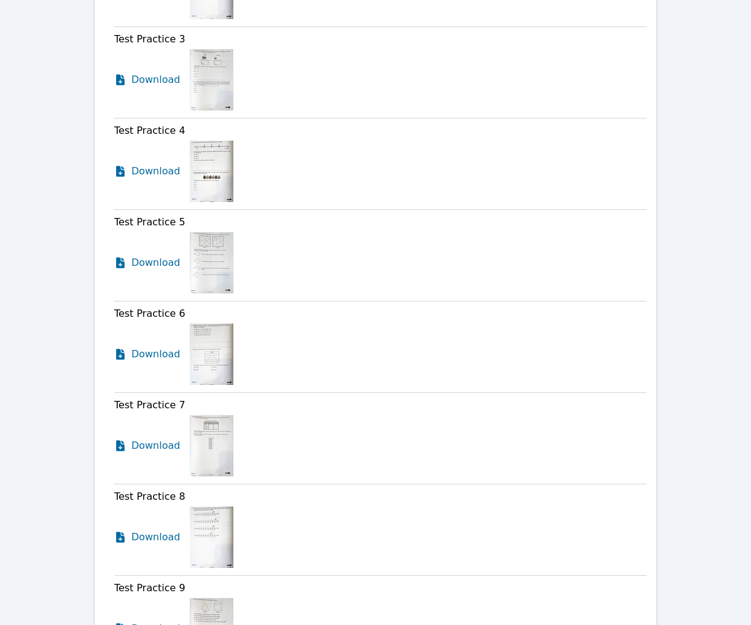
scroll to position [1145, 0]
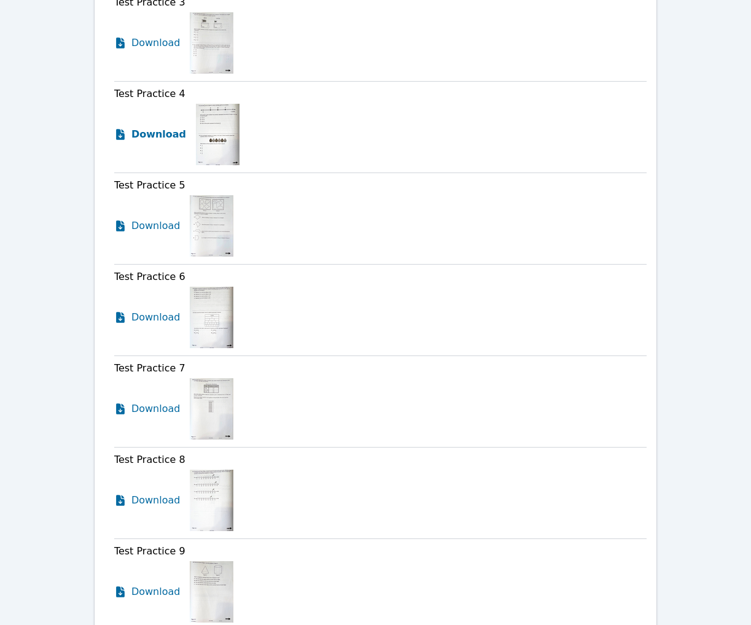
click at [125, 140] on icon at bounding box center [120, 134] width 9 height 11
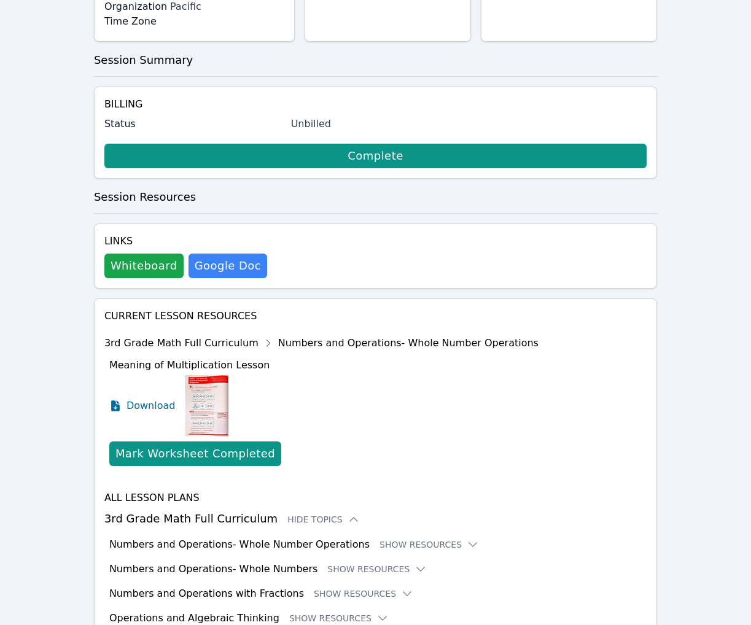
scroll to position [115, 0]
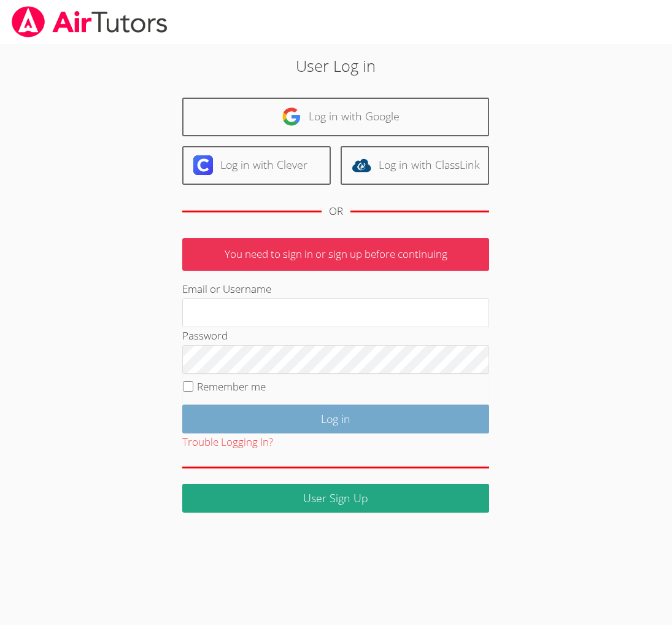
type input "[EMAIL_ADDRESS][DOMAIN_NAME]"
click at [333, 434] on input "Log in" at bounding box center [335, 419] width 307 height 29
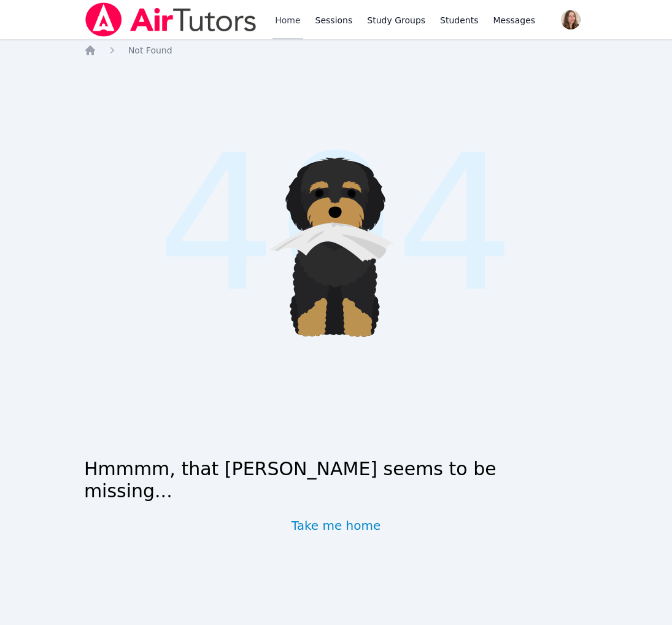
click at [303, 20] on link "Home" at bounding box center [288, 19] width 30 height 39
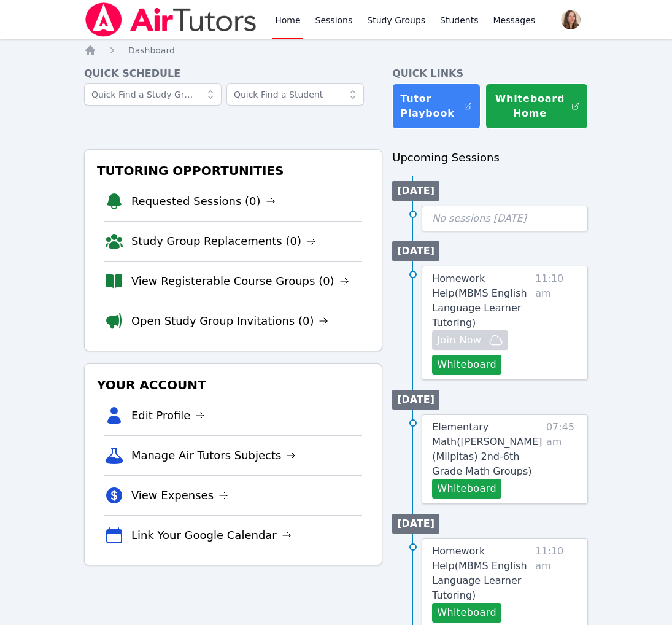
click at [137, 37] on img at bounding box center [171, 19] width 174 height 34
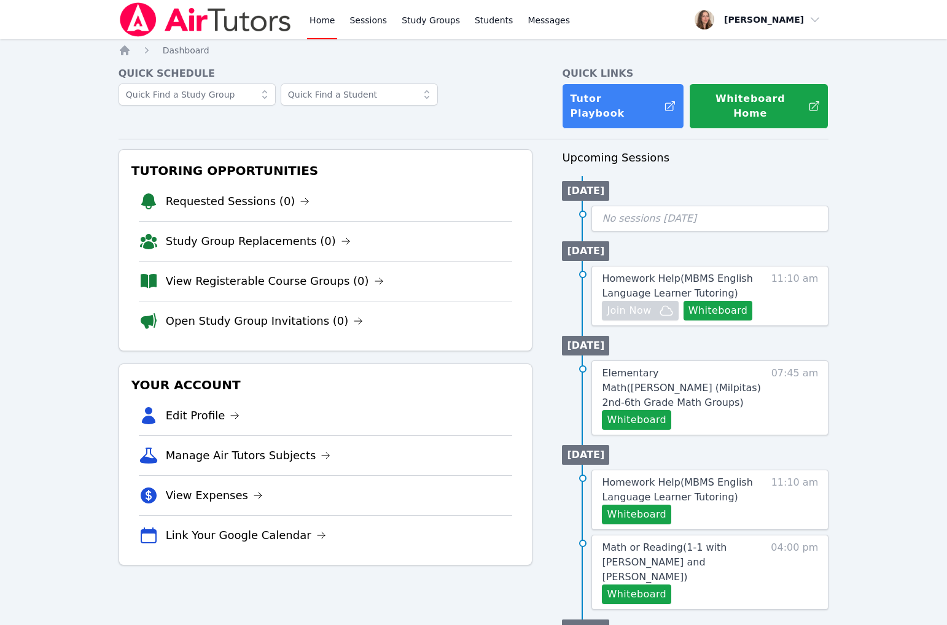
click at [287, 28] on img at bounding box center [206, 19] width 174 height 34
click at [158, 28] on img at bounding box center [206, 19] width 174 height 34
click at [672, 30] on span "button" at bounding box center [758, 19] width 134 height 27
click at [389, 29] on link "Sessions" at bounding box center [368, 19] width 42 height 39
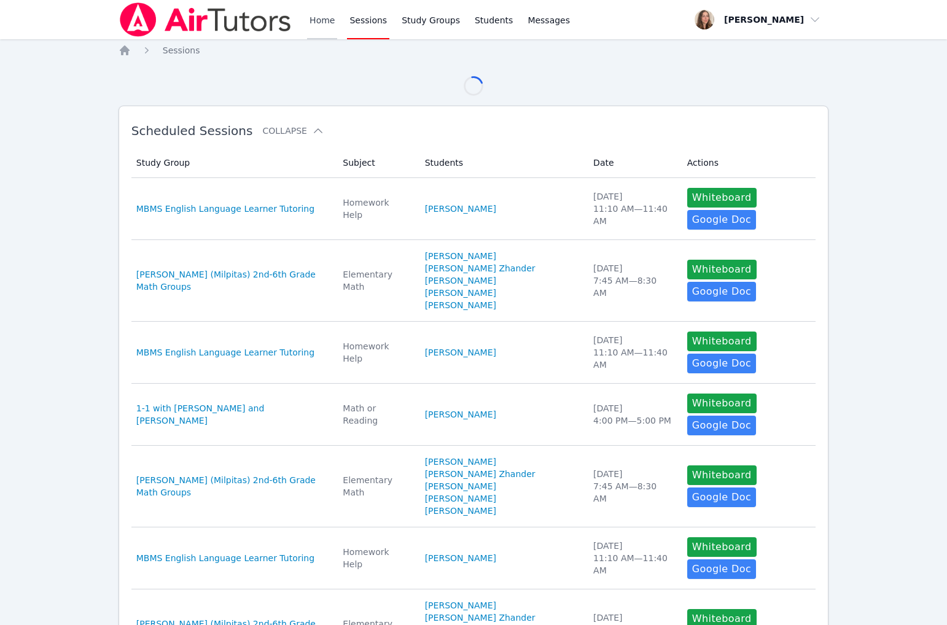
click at [337, 32] on link "Home" at bounding box center [322, 19] width 30 height 39
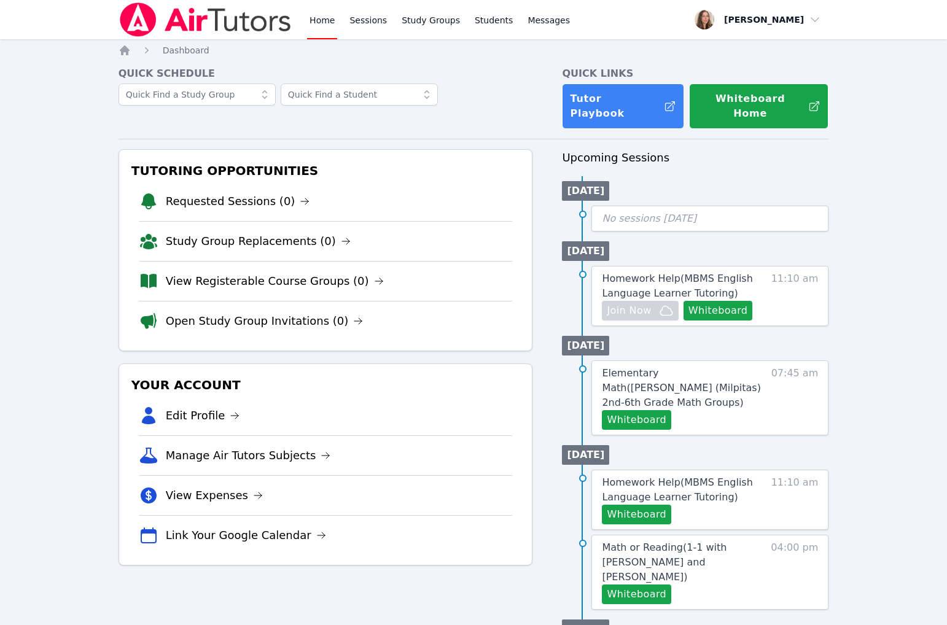
click at [198, 36] on img at bounding box center [206, 19] width 174 height 34
click at [206, 55] on span "Dashboard" at bounding box center [186, 50] width 47 height 10
click at [537, 116] on div "Quick Schedule Quick Links Tutor Playbook Whiteboard Home" at bounding box center [474, 97] width 710 height 63
click at [622, 124] on link "Tutor Playbook" at bounding box center [623, 106] width 122 height 45
